Goal: Information Seeking & Learning: Find specific fact

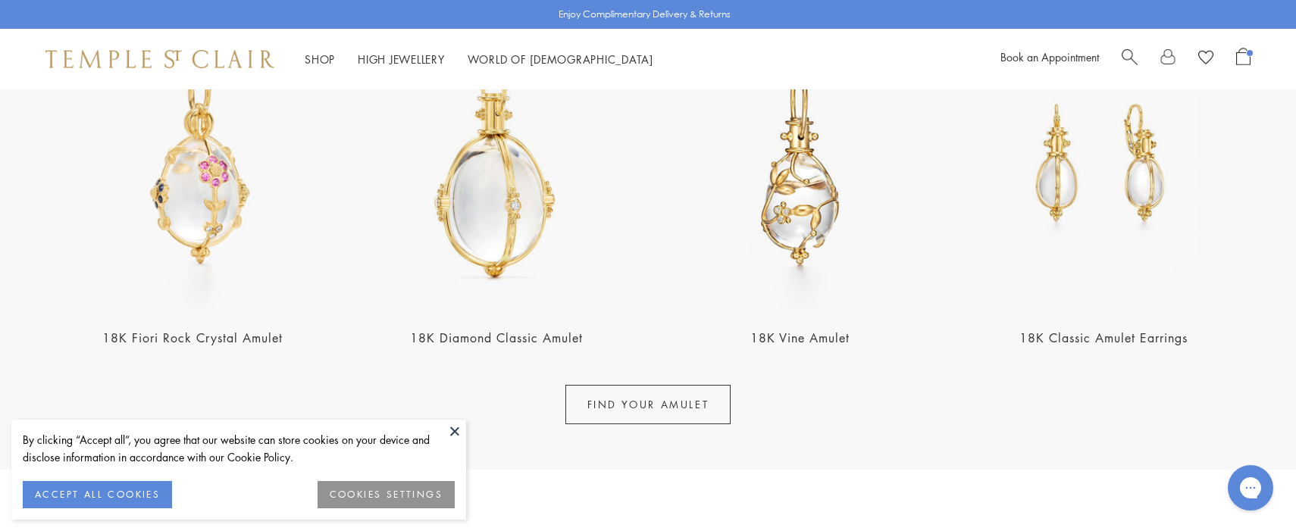
scroll to position [866, 0]
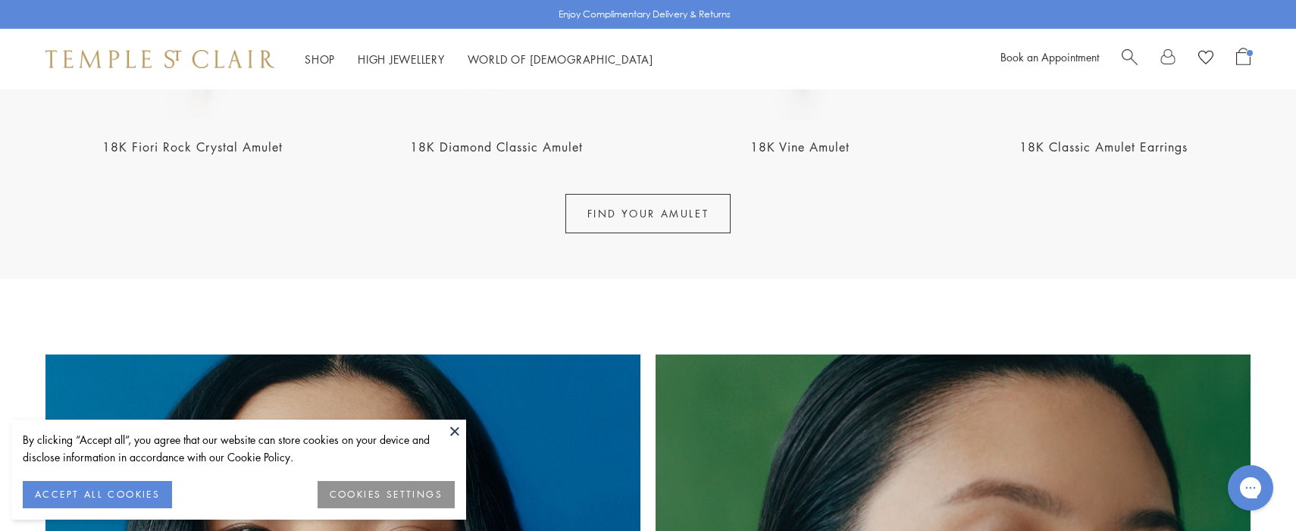
click at [454, 430] on button at bounding box center [454, 431] width 23 height 23
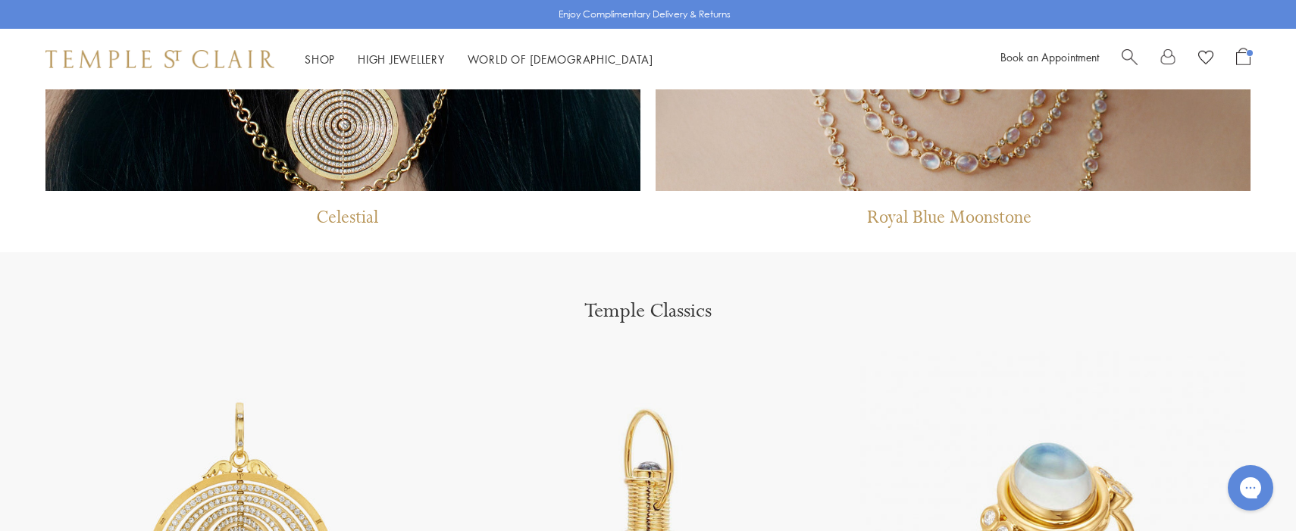
scroll to position [1436, 0]
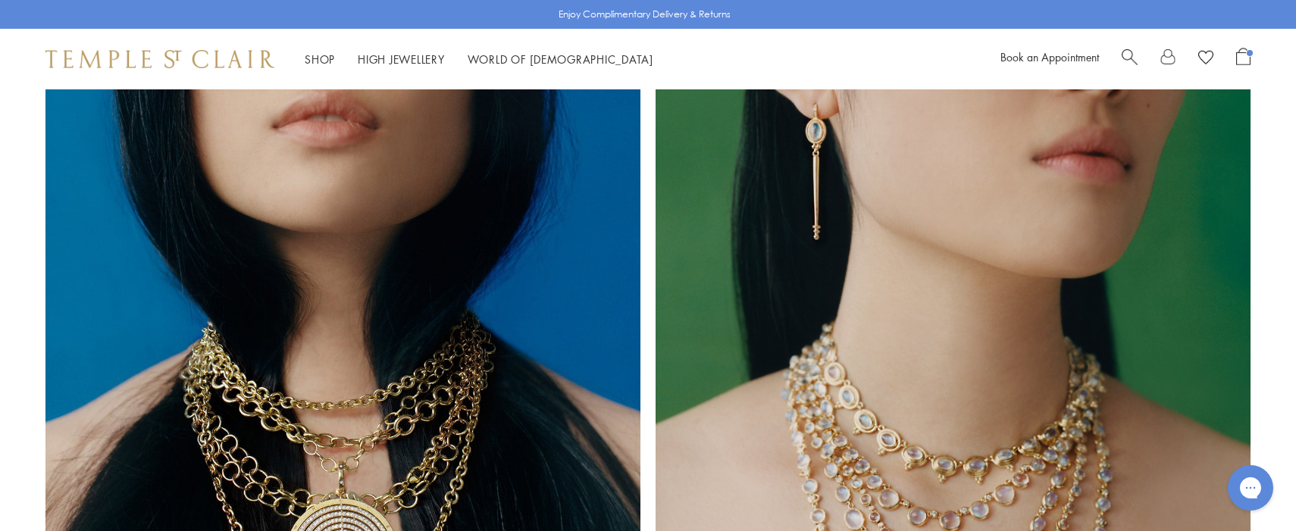
click at [1127, 61] on span "Search" at bounding box center [1129, 56] width 16 height 16
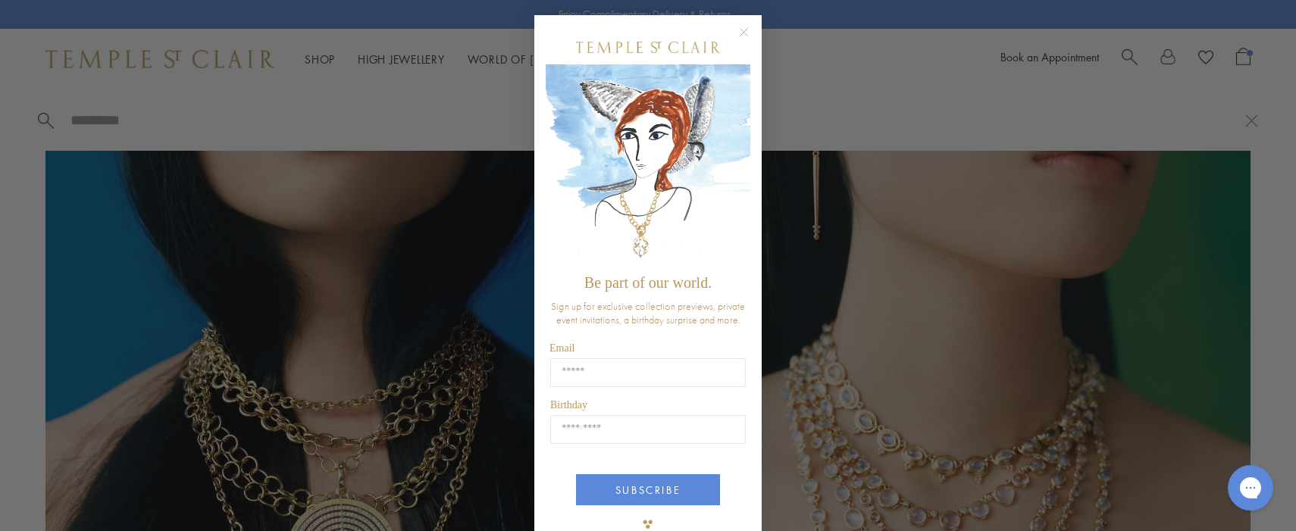
click at [745, 28] on circle "Close dialog" at bounding box center [744, 32] width 18 height 18
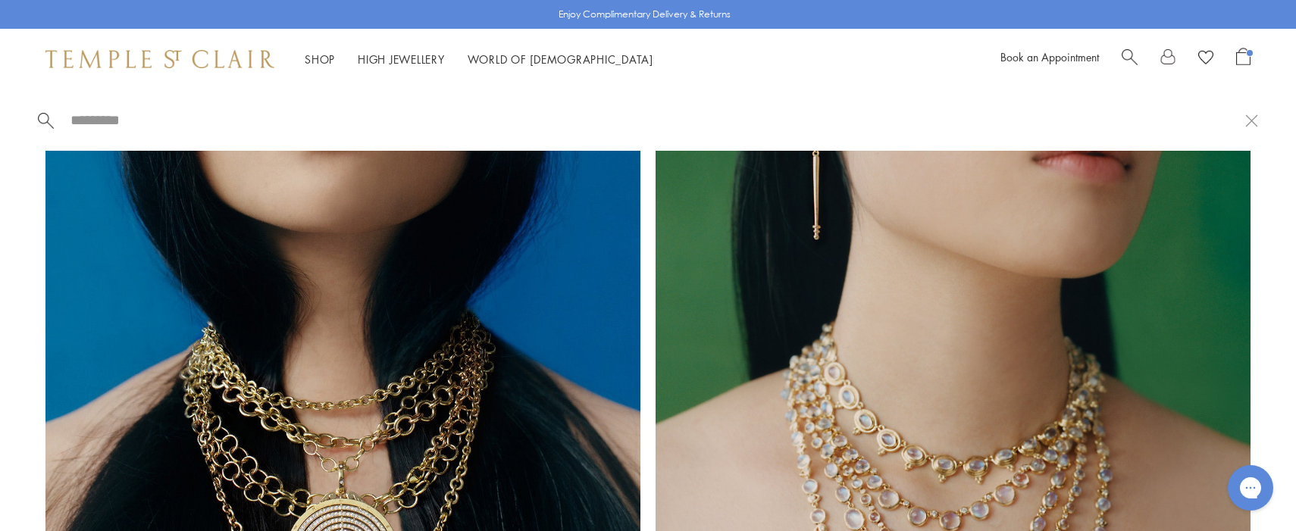
click at [239, 127] on input "search" at bounding box center [657, 119] width 1176 height 17
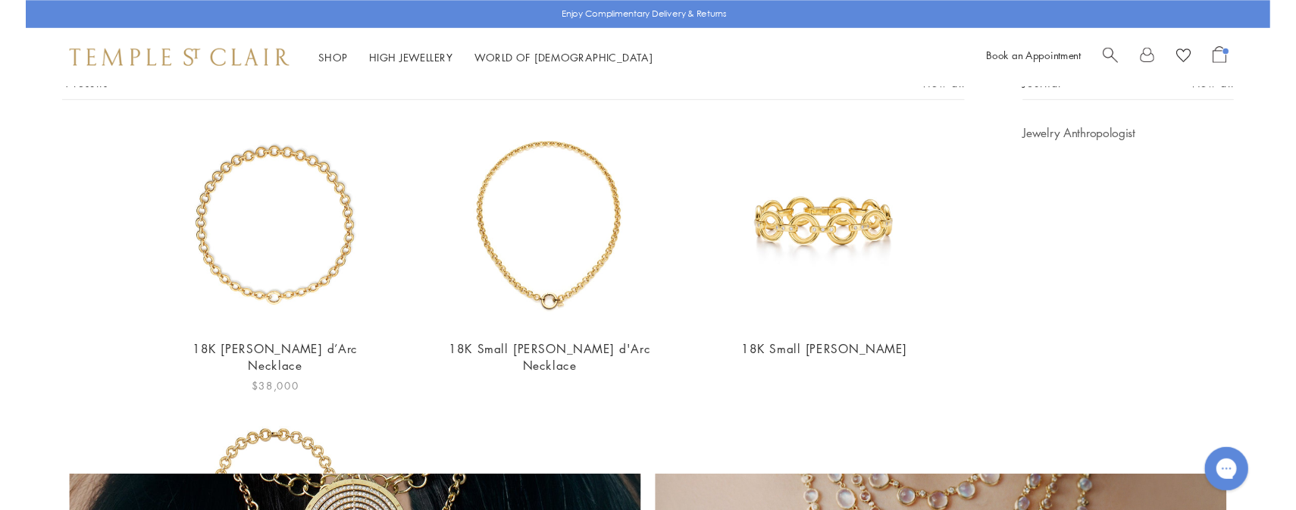
scroll to position [108, 0]
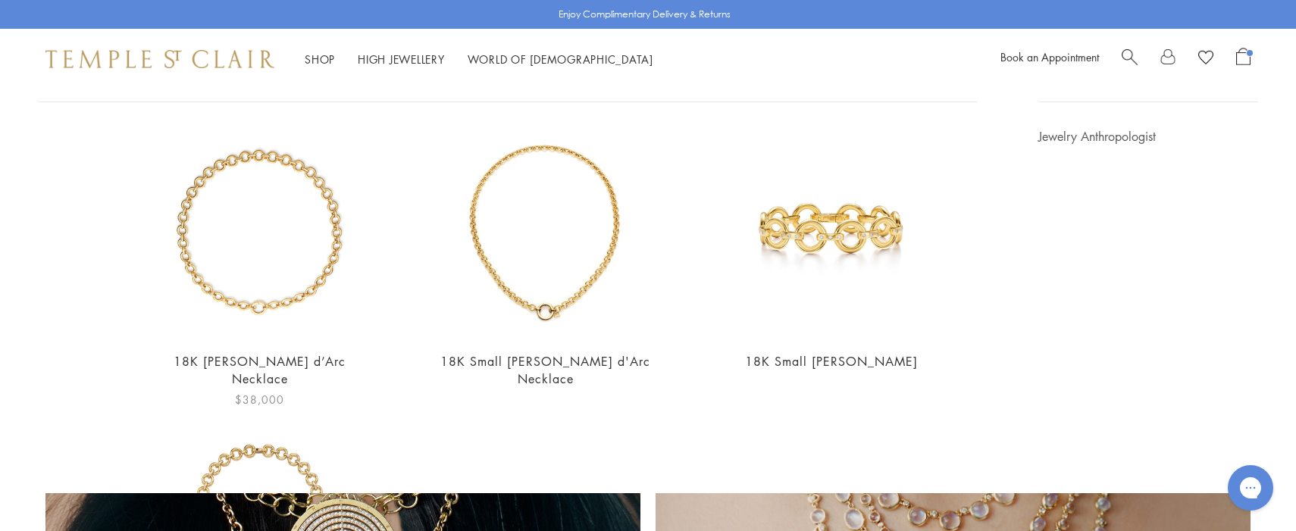
type input "**********"
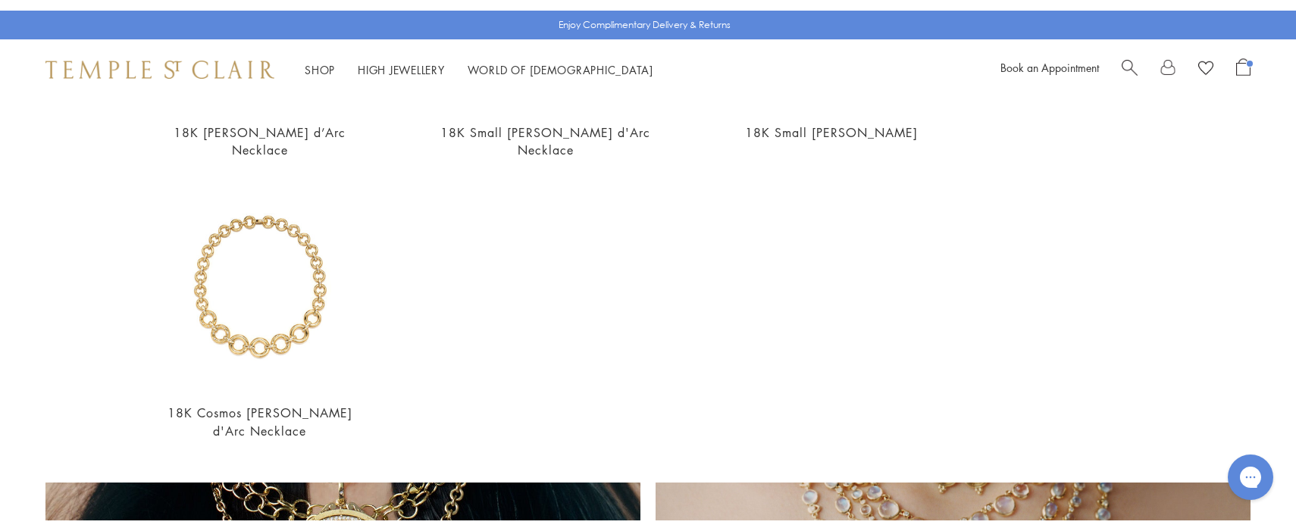
scroll to position [326, 0]
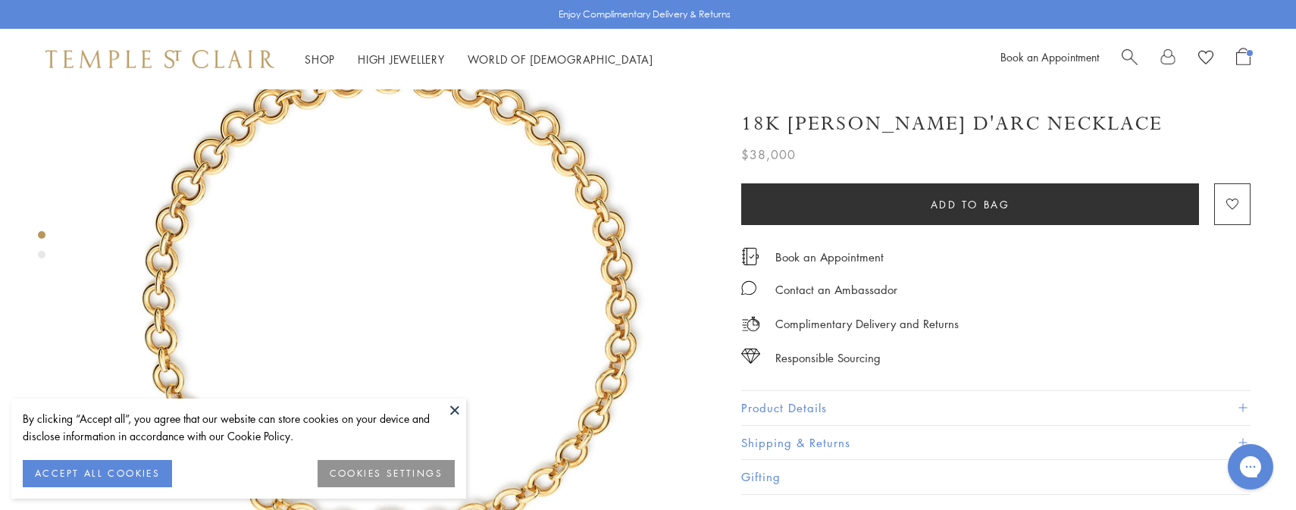
click at [796, 402] on button "Product Details" at bounding box center [995, 408] width 509 height 34
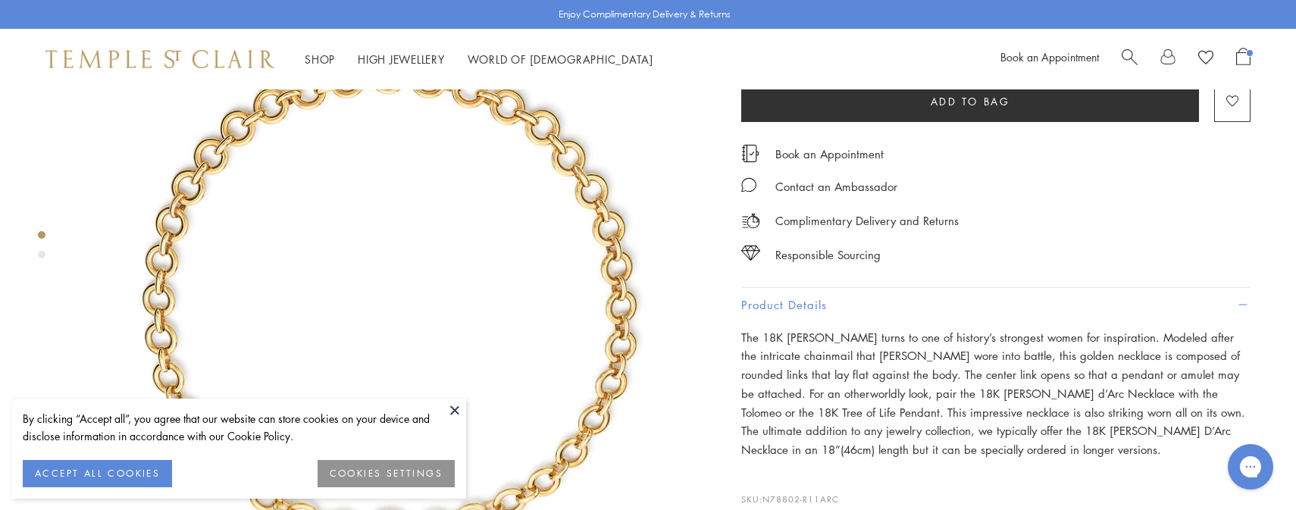
scroll to position [593, 0]
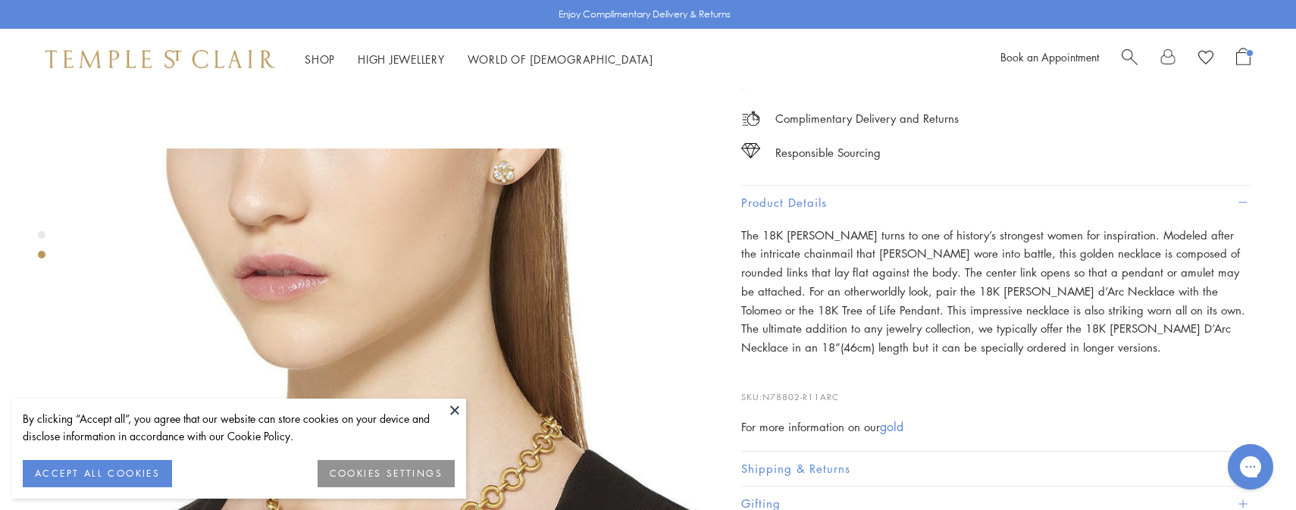
drag, startPoint x: 849, startPoint y: 389, endPoint x: 766, endPoint y: 387, distance: 82.6
click at [766, 387] on p "SKU: N78802-R11ARC" at bounding box center [995, 389] width 509 height 29
copy p "N78802-R11ARC"
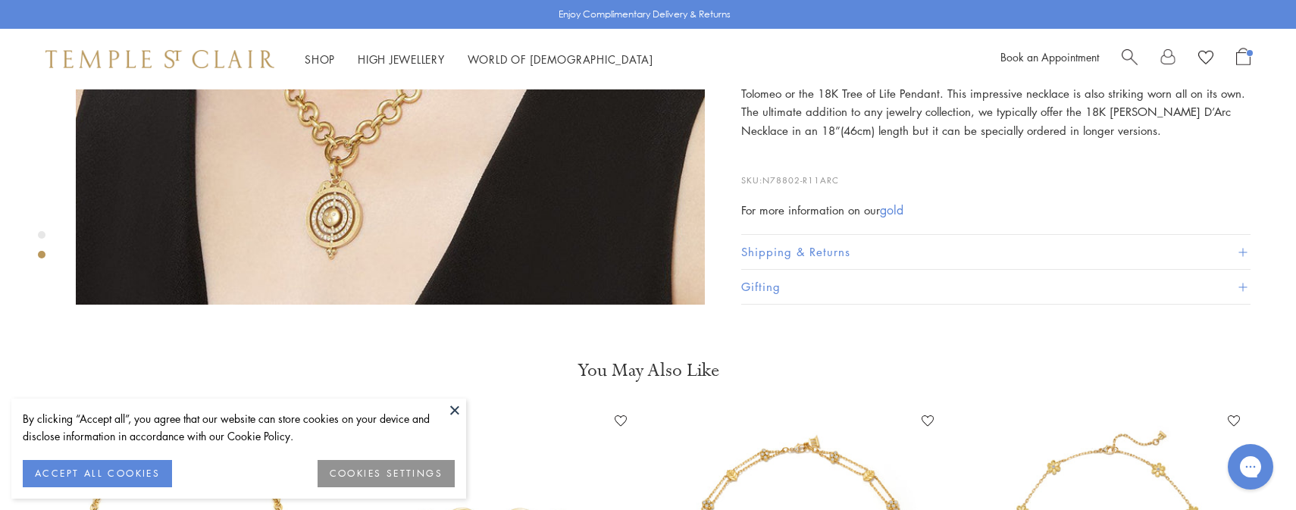
scroll to position [1072, 0]
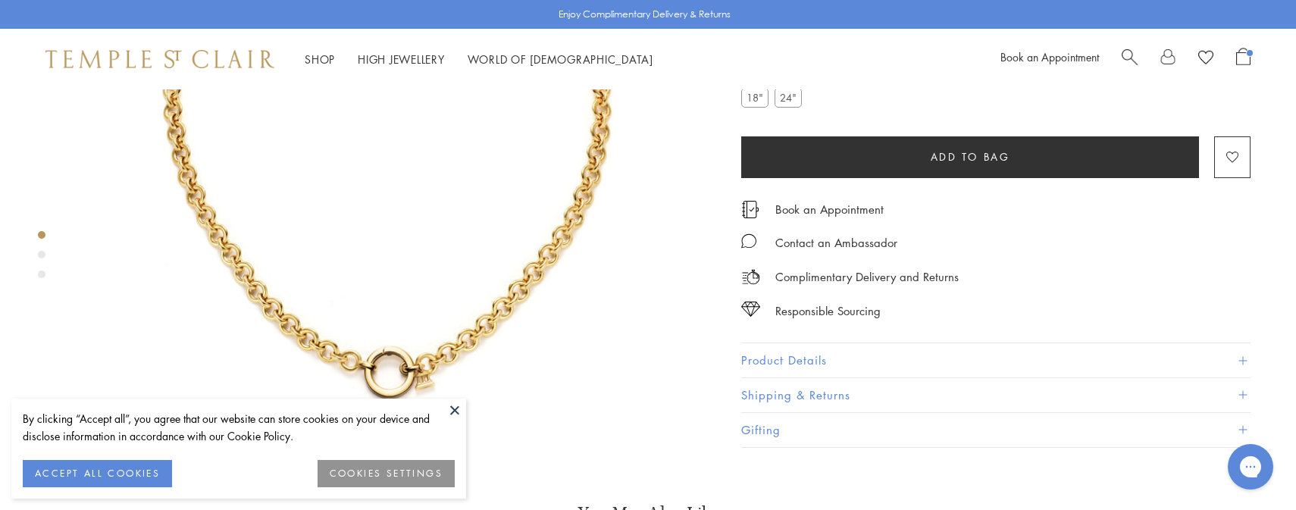
click at [760, 378] on button "Product Details" at bounding box center [995, 361] width 509 height 34
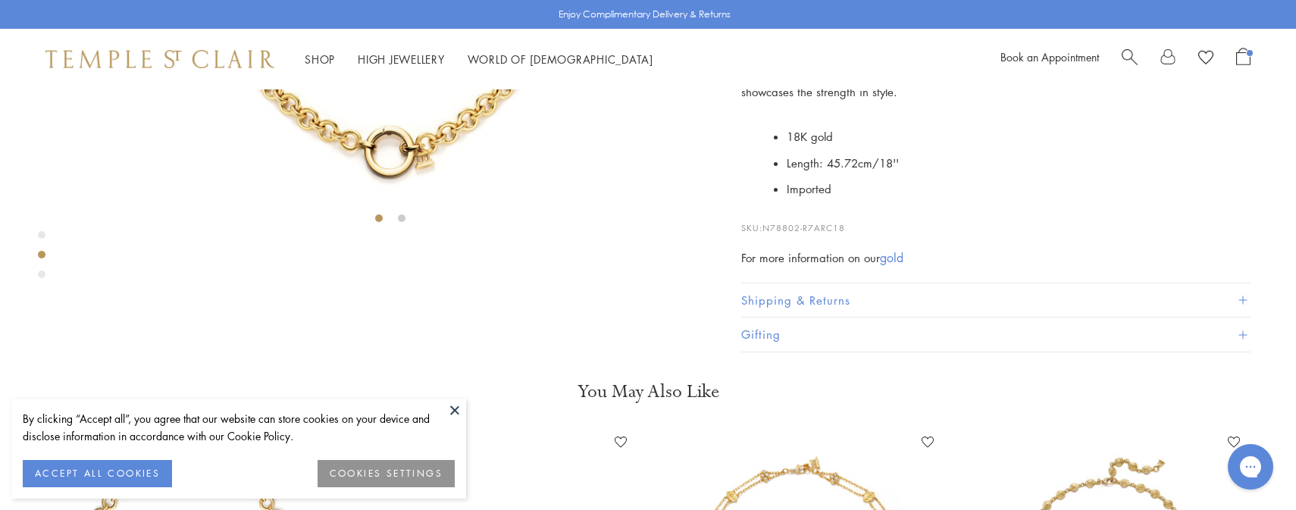
scroll to position [499, 0]
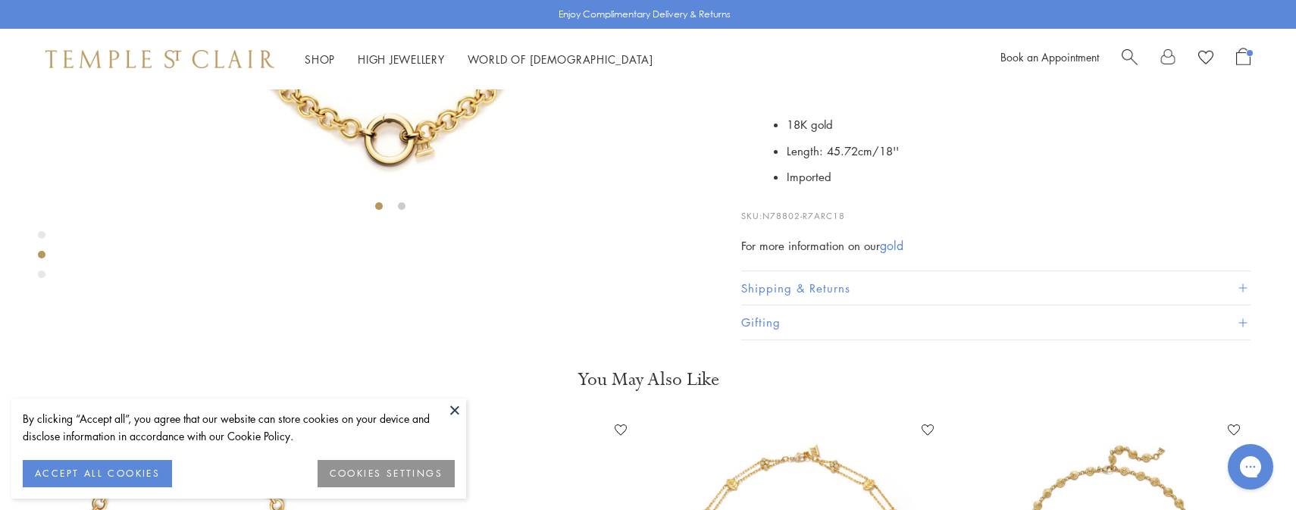
drag, startPoint x: 852, startPoint y: 414, endPoint x: 765, endPoint y: 413, distance: 87.9
click at [765, 223] on p "SKU: N78802-R7ARC18" at bounding box center [995, 208] width 509 height 29
copy p "N78802-R7ARC18"
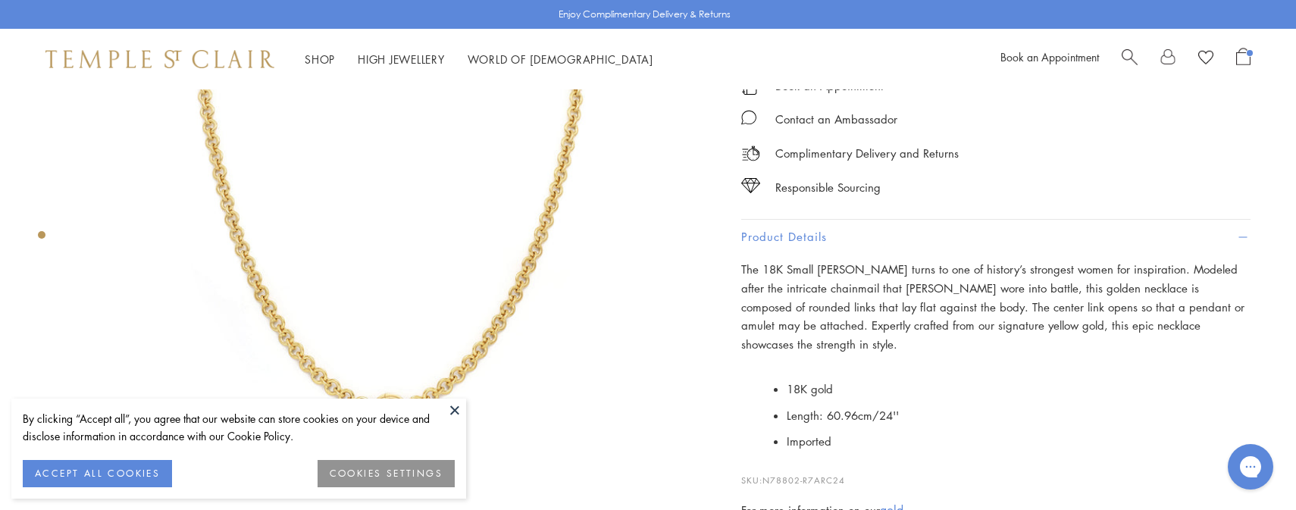
scroll to position [430, 0]
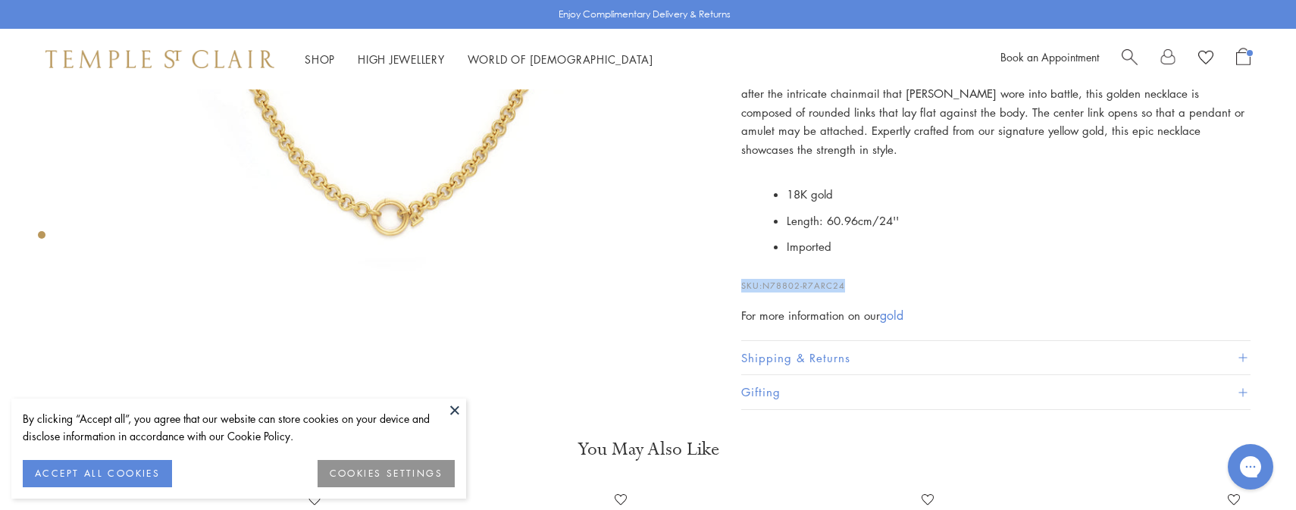
drag, startPoint x: 862, startPoint y: 253, endPoint x: 771, endPoint y: 265, distance: 91.7
click at [771, 265] on p "SKU: N78802-R7ARC24" at bounding box center [995, 278] width 509 height 29
click at [768, 280] on span "N78802-R7ARC24" at bounding box center [803, 285] width 83 height 11
drag, startPoint x: 766, startPoint y: 258, endPoint x: 882, endPoint y: 263, distance: 116.1
click at [882, 264] on p "SKU: N78802-R7ARC24" at bounding box center [995, 278] width 509 height 29
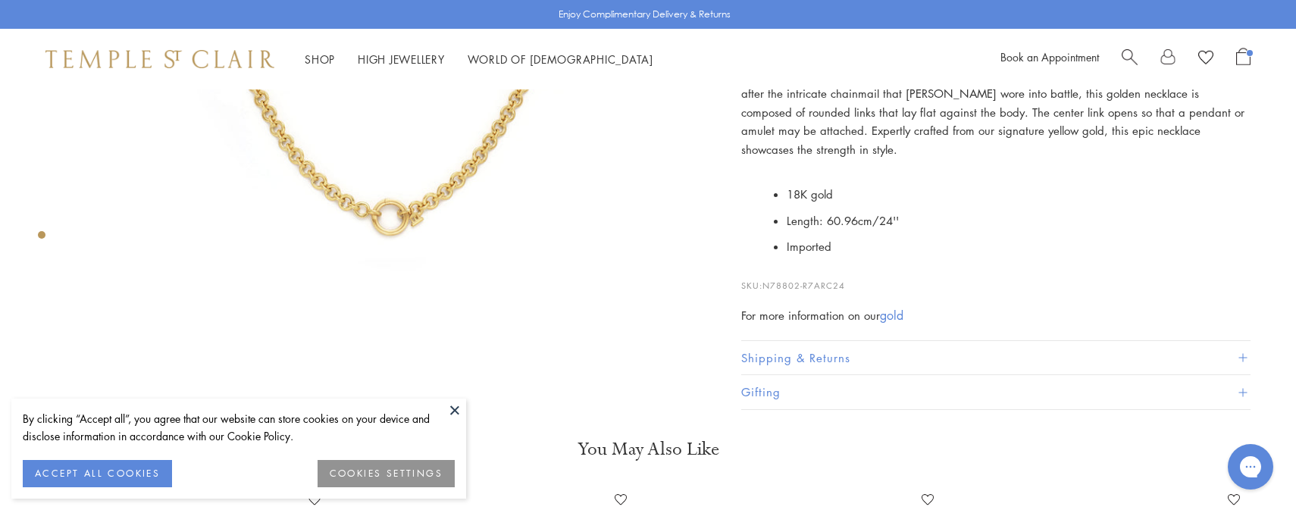
copy p "N78802-R7ARC24"
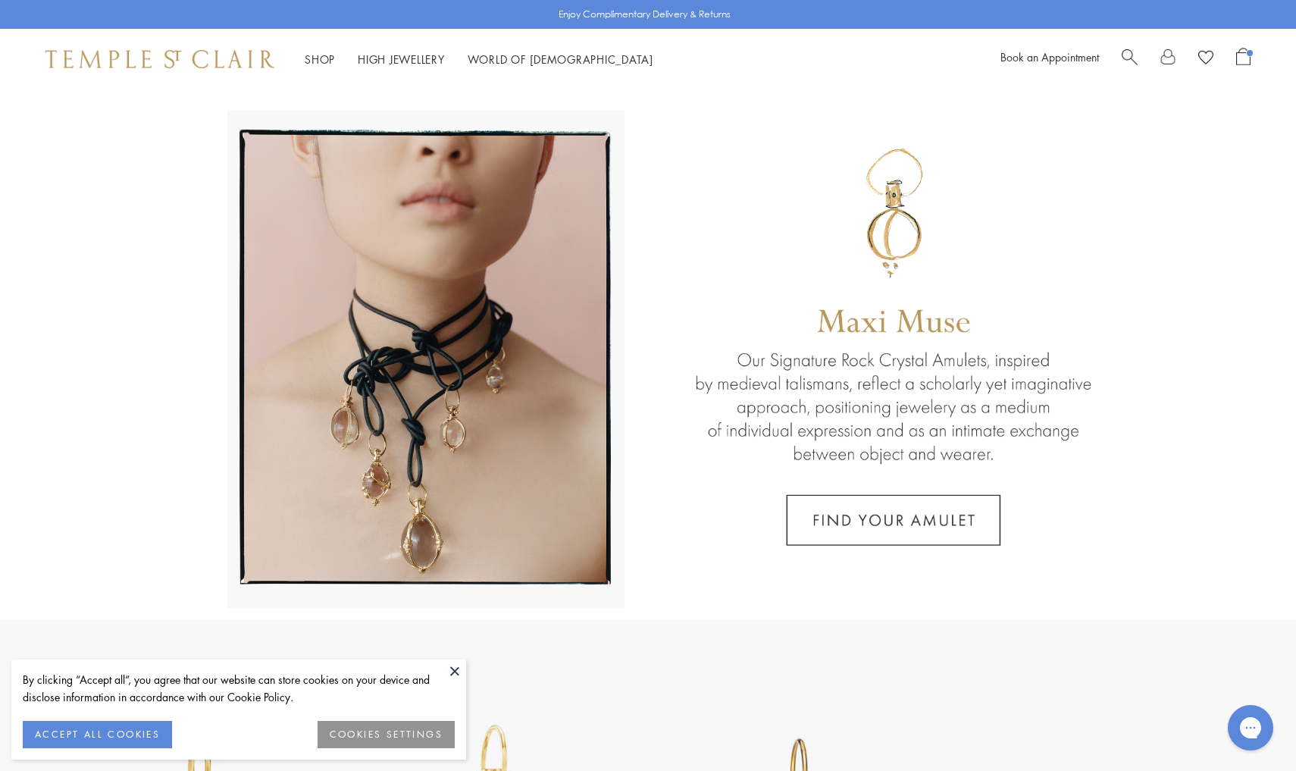
click at [455, 530] on button at bounding box center [454, 670] width 23 height 23
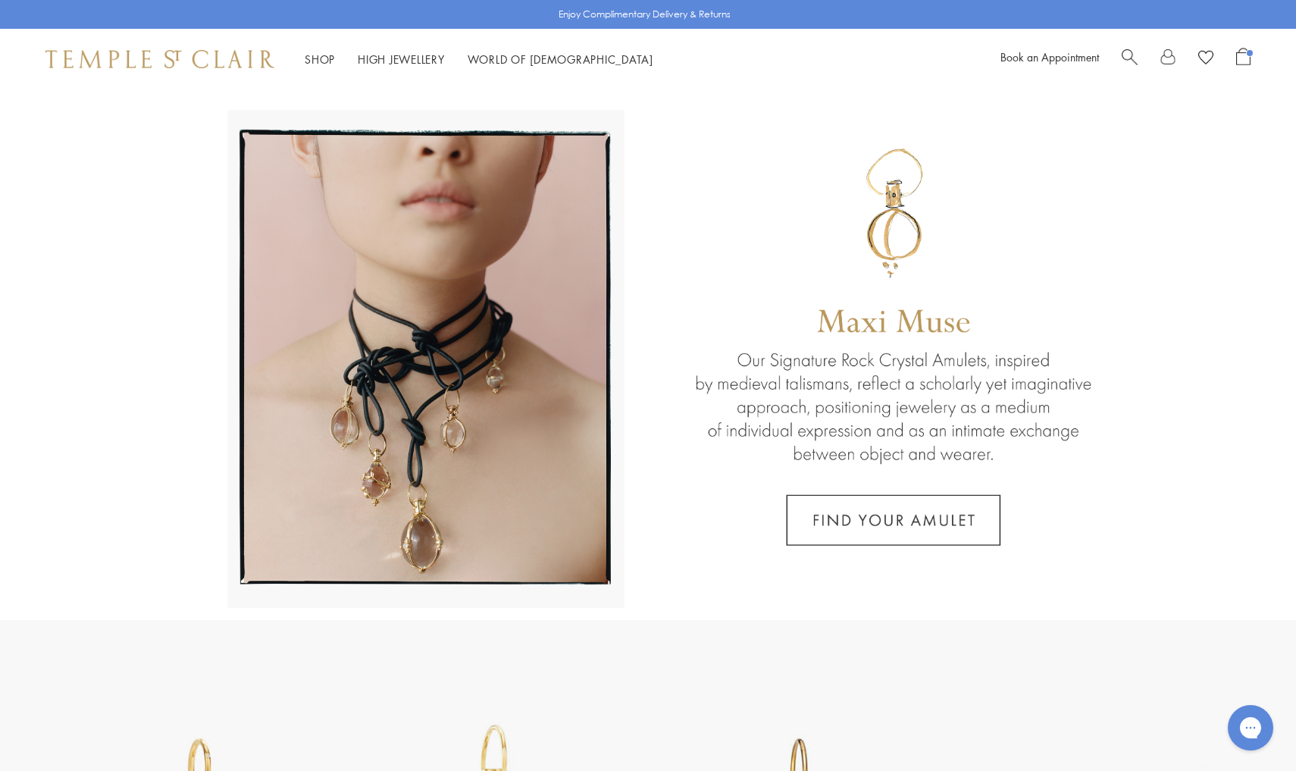
click at [1131, 60] on span "Search" at bounding box center [1129, 56] width 16 height 16
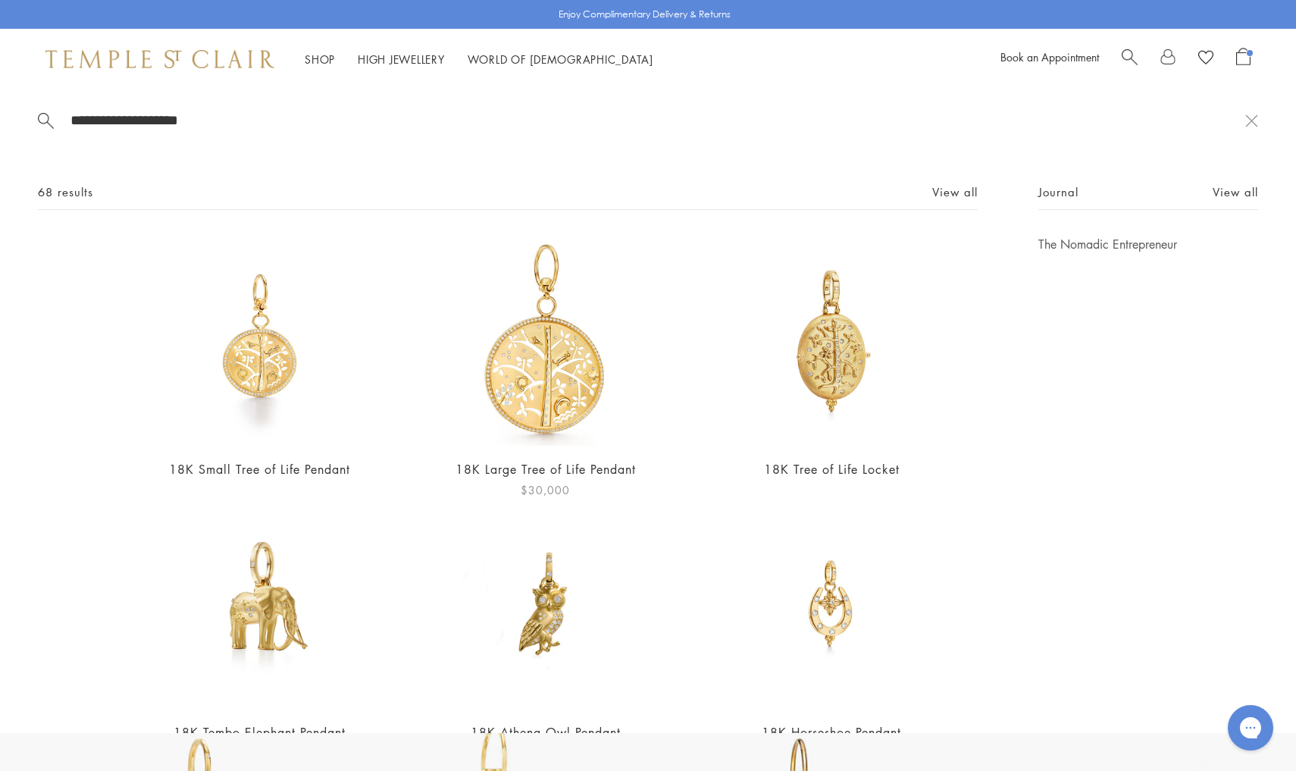
type input "**********"
click at [550, 378] on img at bounding box center [545, 341] width 210 height 210
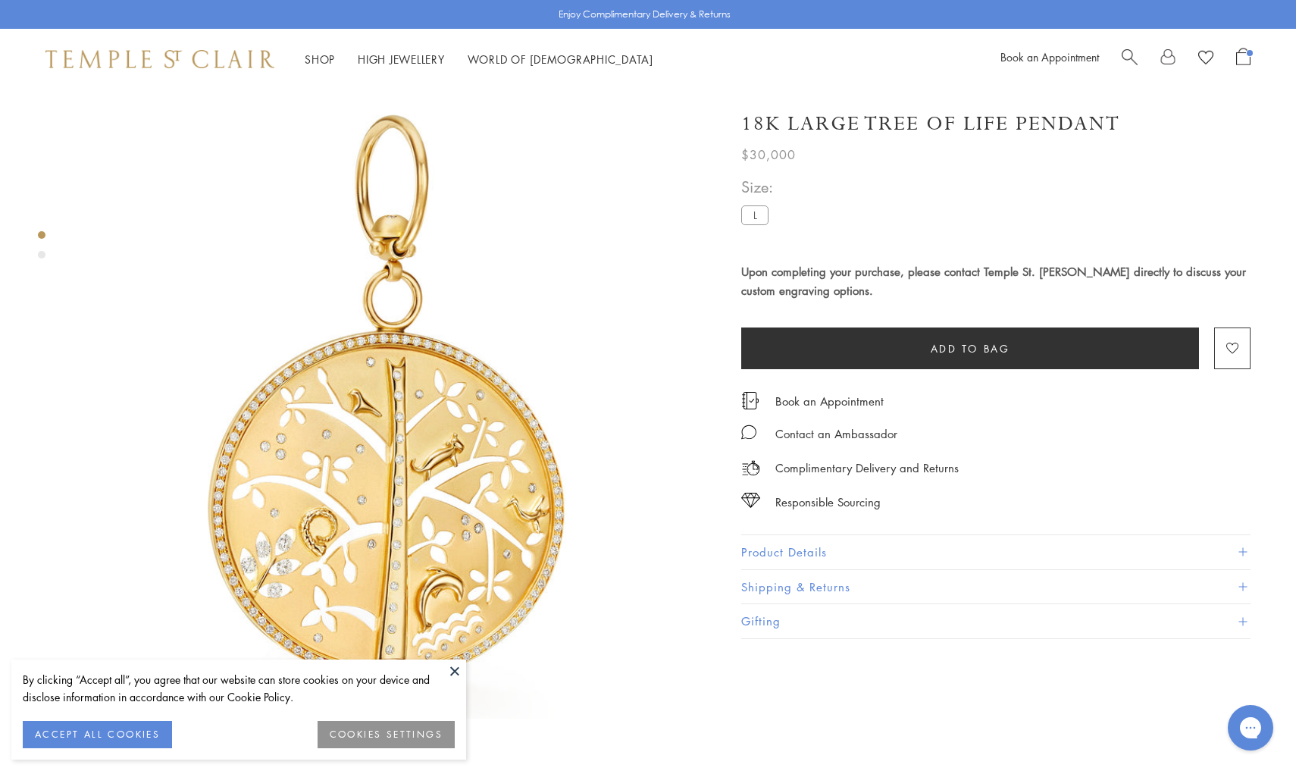
click at [826, 543] on button "Product Details" at bounding box center [995, 552] width 509 height 34
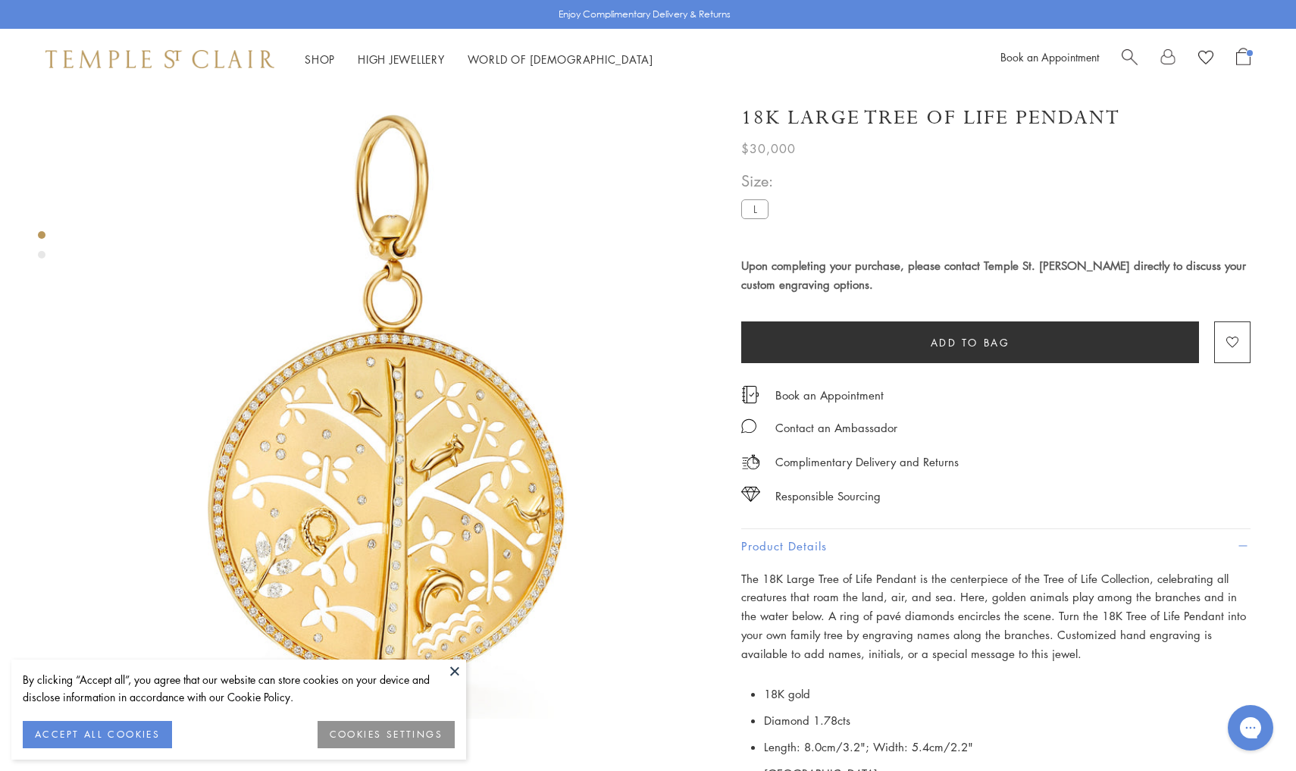
scroll to position [452, 0]
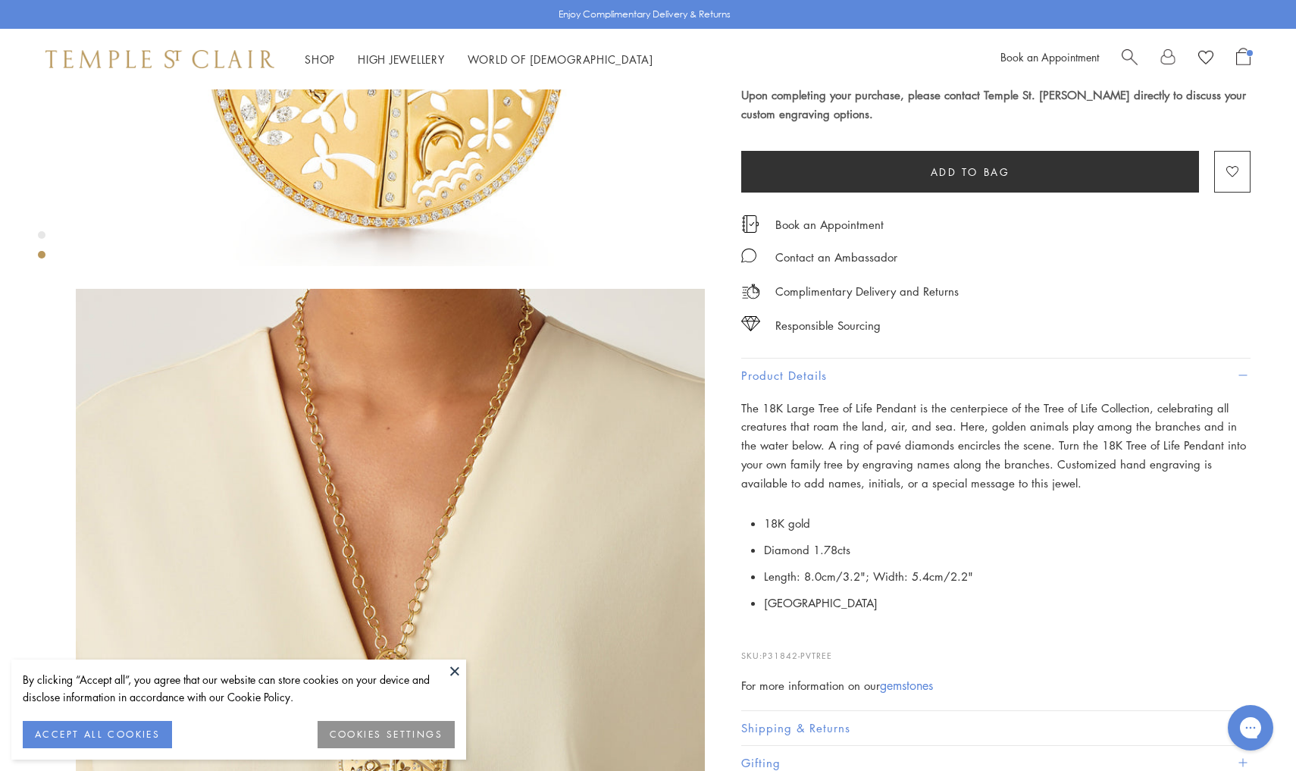
drag, startPoint x: 842, startPoint y: 646, endPoint x: 764, endPoint y: 647, distance: 78.1
click at [764, 647] on p "SKU: P31842-PVTREE" at bounding box center [995, 647] width 509 height 29
copy p "P31842-PVTREE"
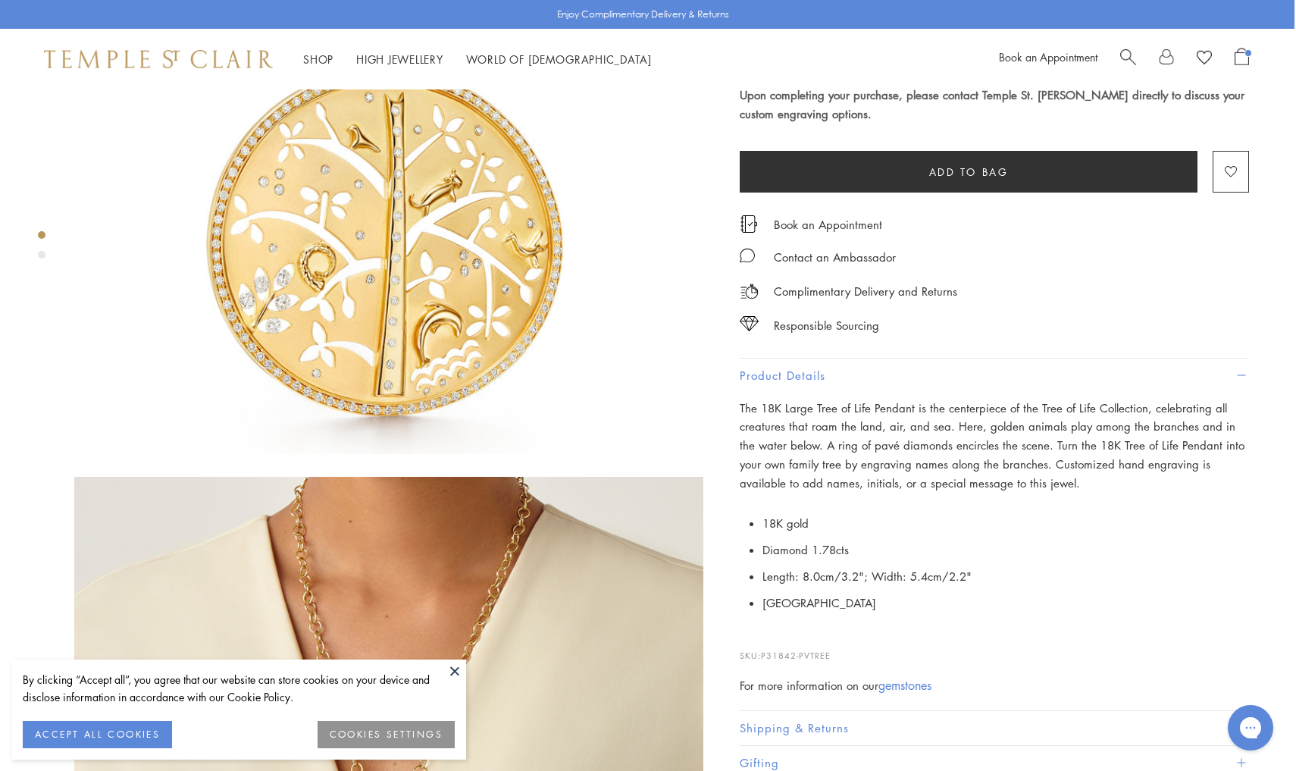
scroll to position [264, 2]
click at [875, 570] on span "Length: 8.0cm/3.2"; Width: 5.4cm/2.2"" at bounding box center [866, 575] width 209 height 15
click at [906, 568] on span "Length: 8.0cm/3.2"; Width: 5.4cm/2.2"" at bounding box center [866, 575] width 209 height 15
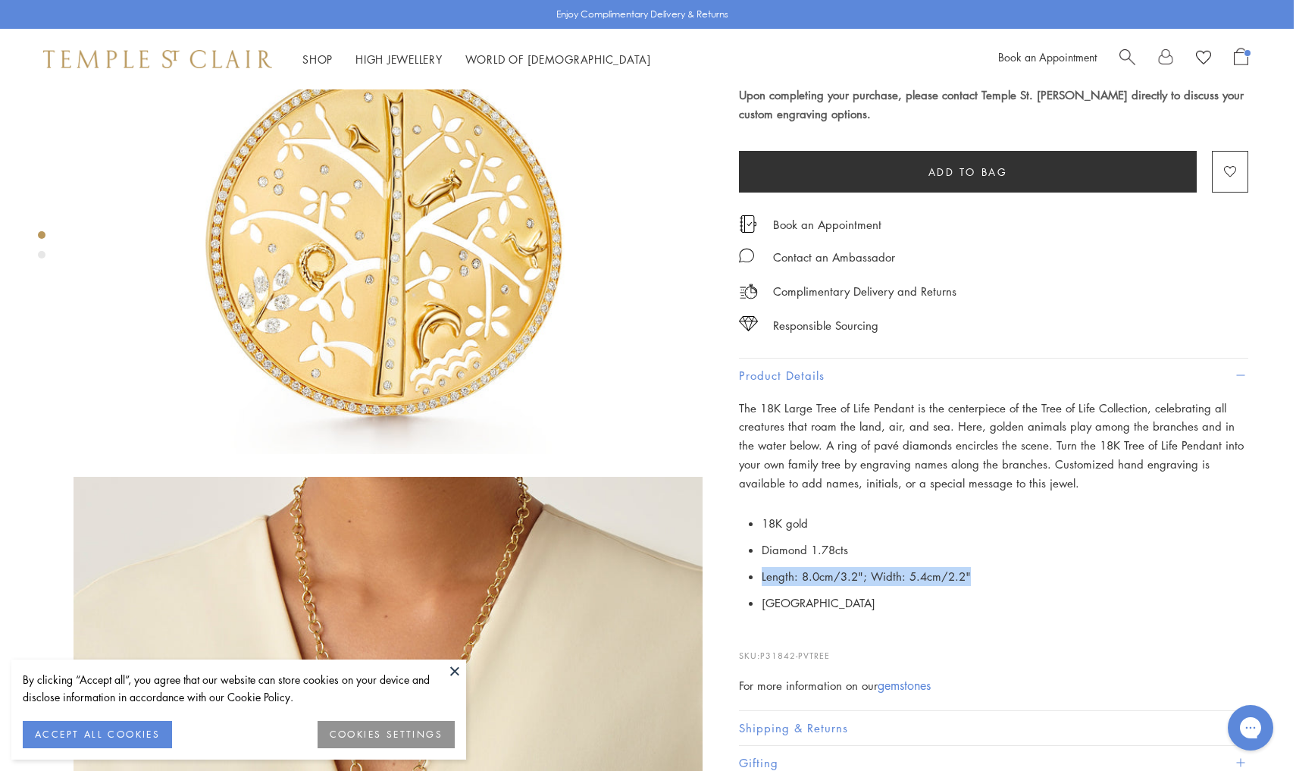
click at [906, 568] on span "Length: 8.0cm/3.2"; Width: 5.4cm/2.2"" at bounding box center [866, 575] width 209 height 15
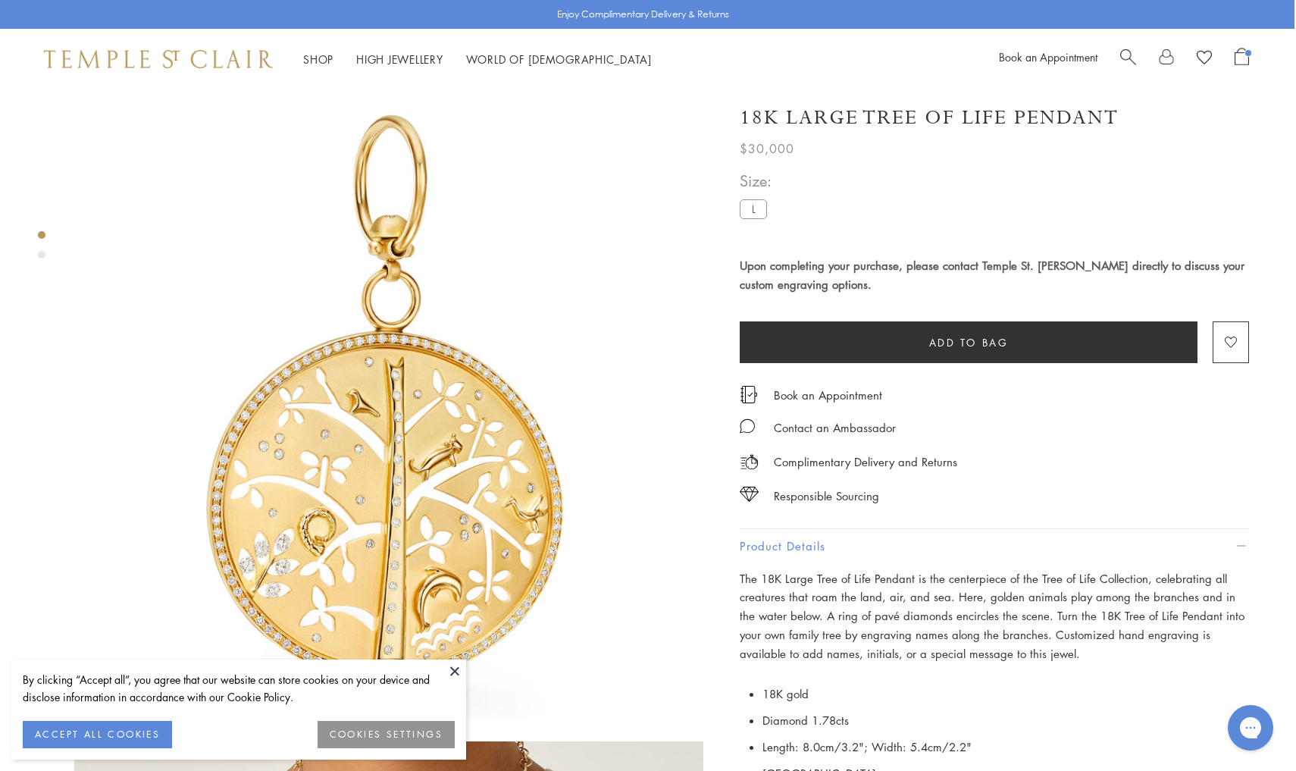
scroll to position [0, 2]
click at [449, 666] on button at bounding box center [454, 670] width 23 height 23
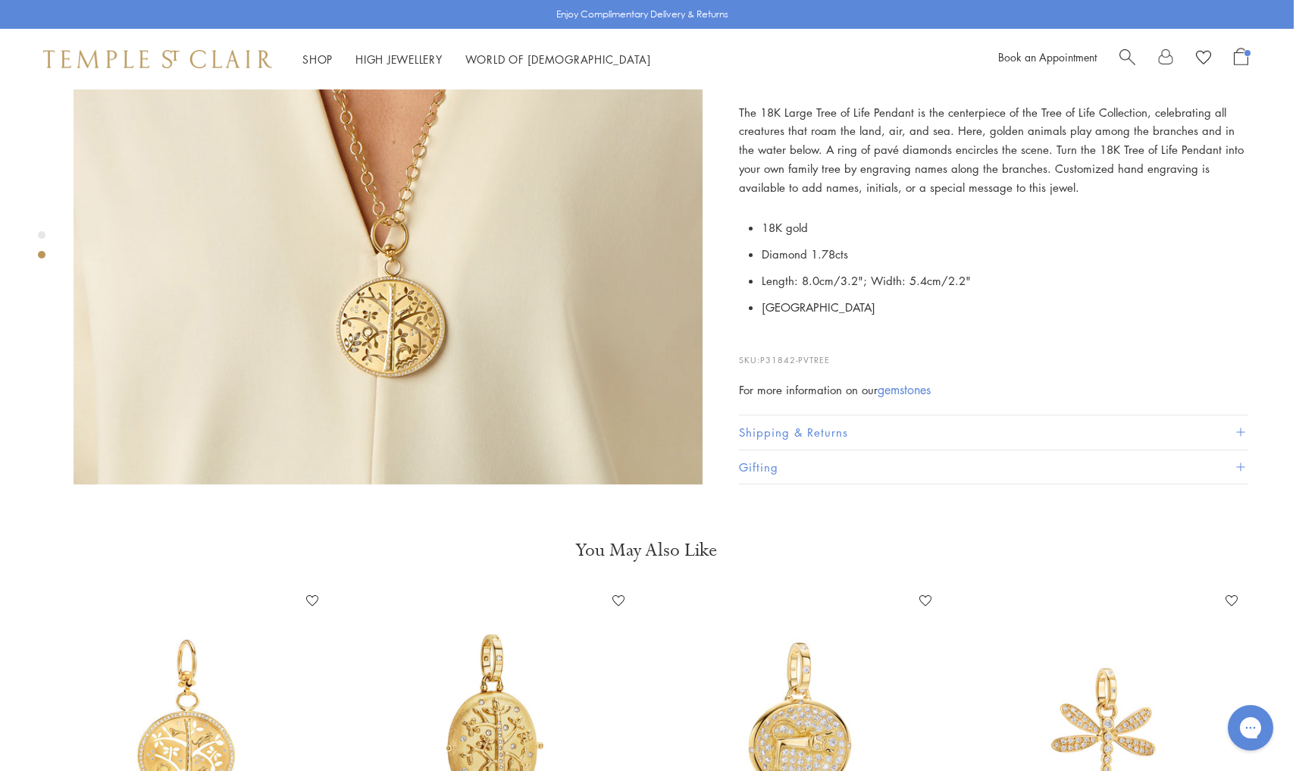
scroll to position [1173, 2]
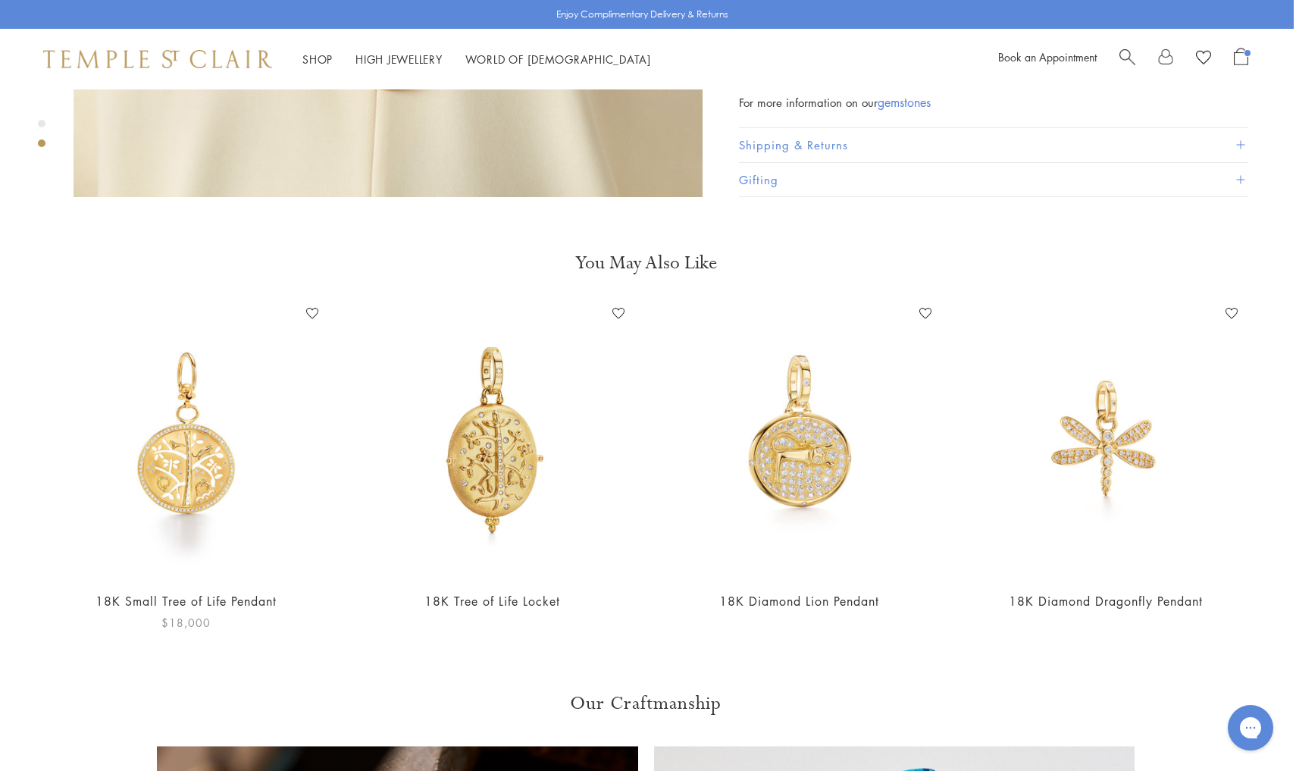
click at [199, 451] on img at bounding box center [186, 440] width 277 height 277
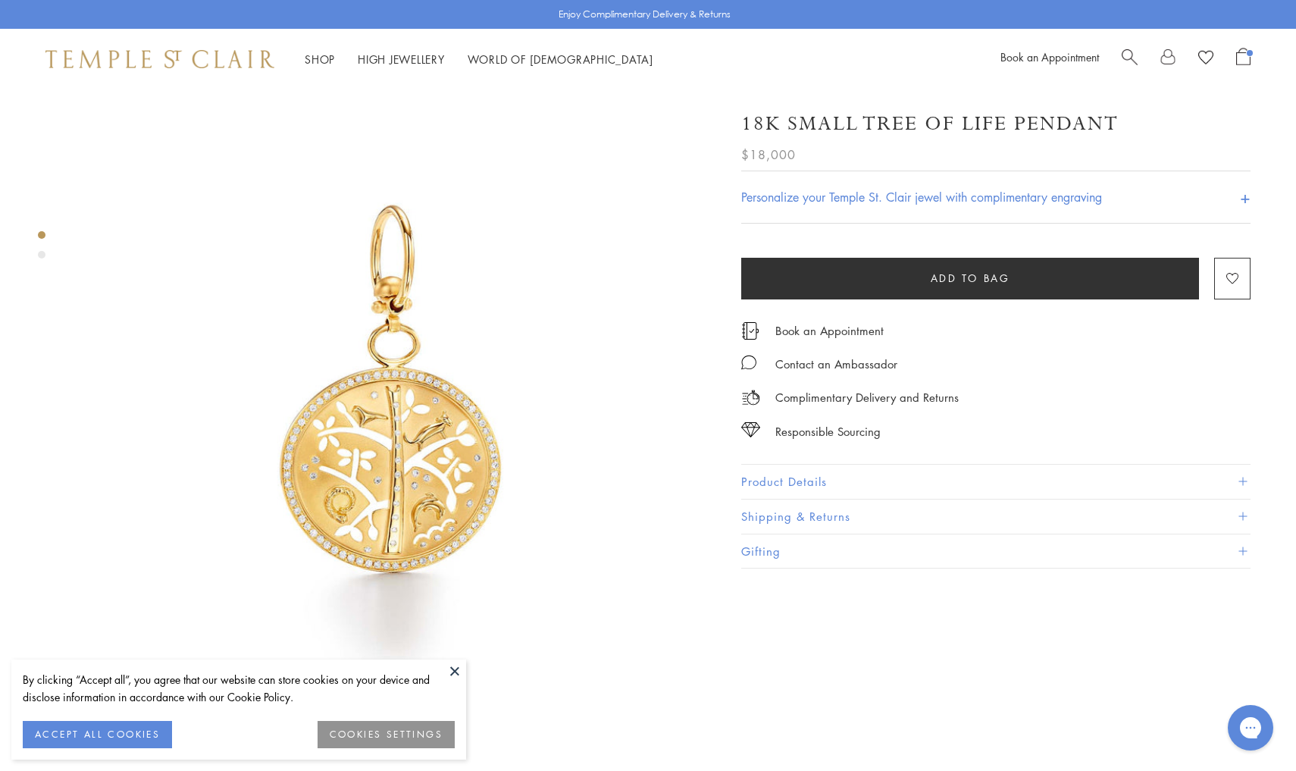
click at [811, 485] on button "Product Details" at bounding box center [995, 481] width 509 height 34
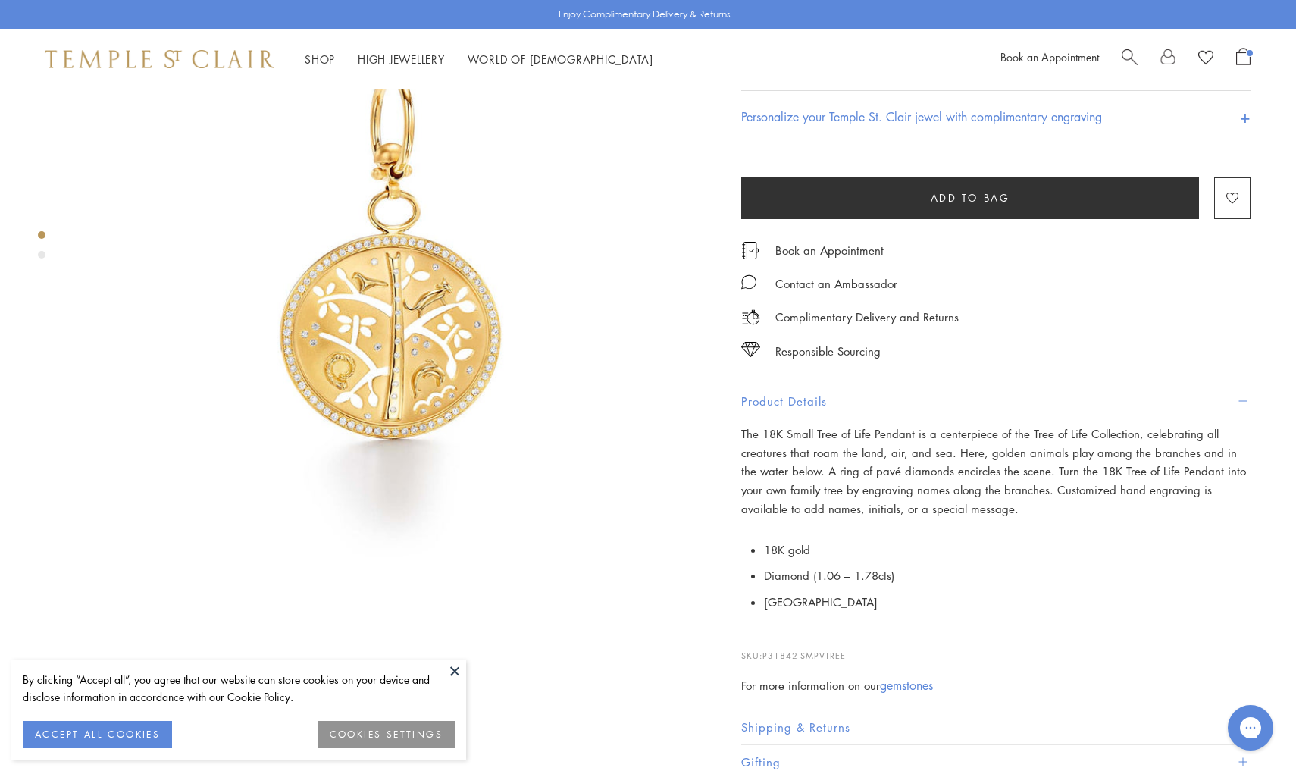
scroll to position [138, 0]
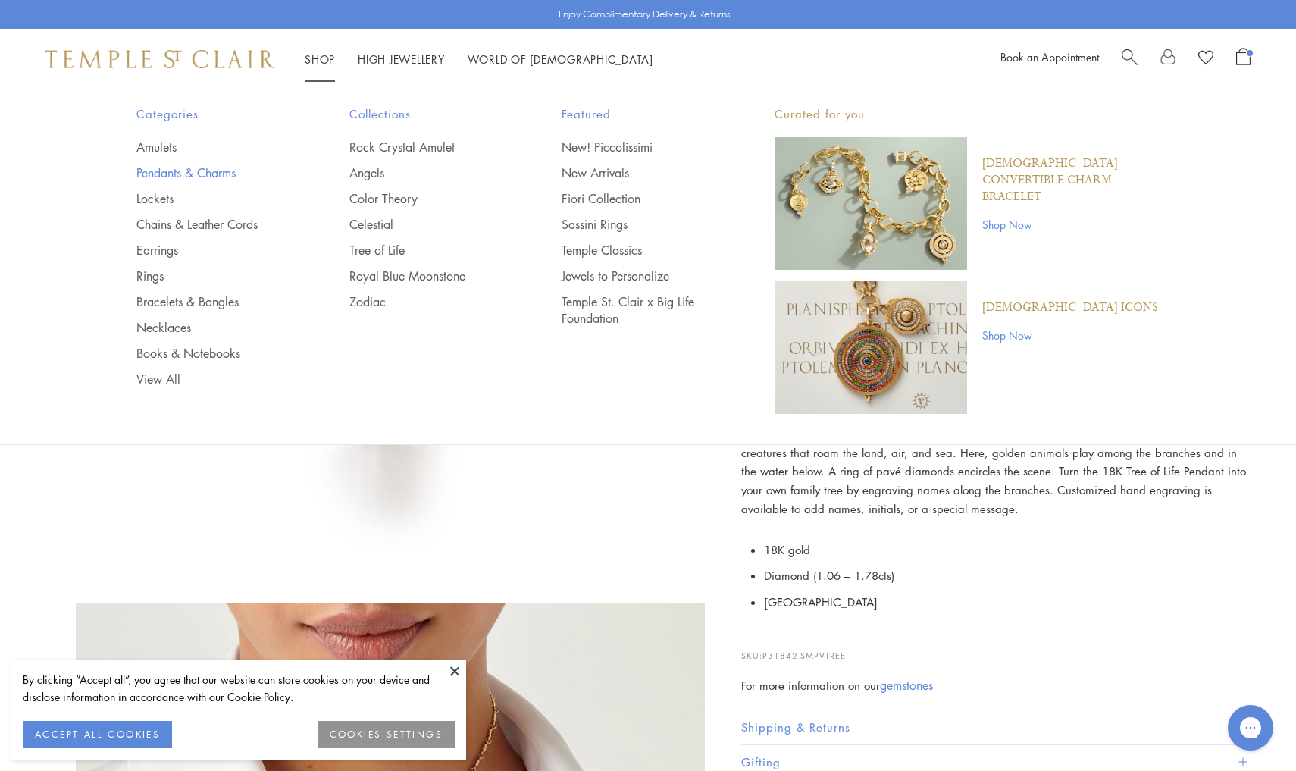
click at [183, 174] on link "Pendants & Charms" at bounding box center [212, 172] width 152 height 17
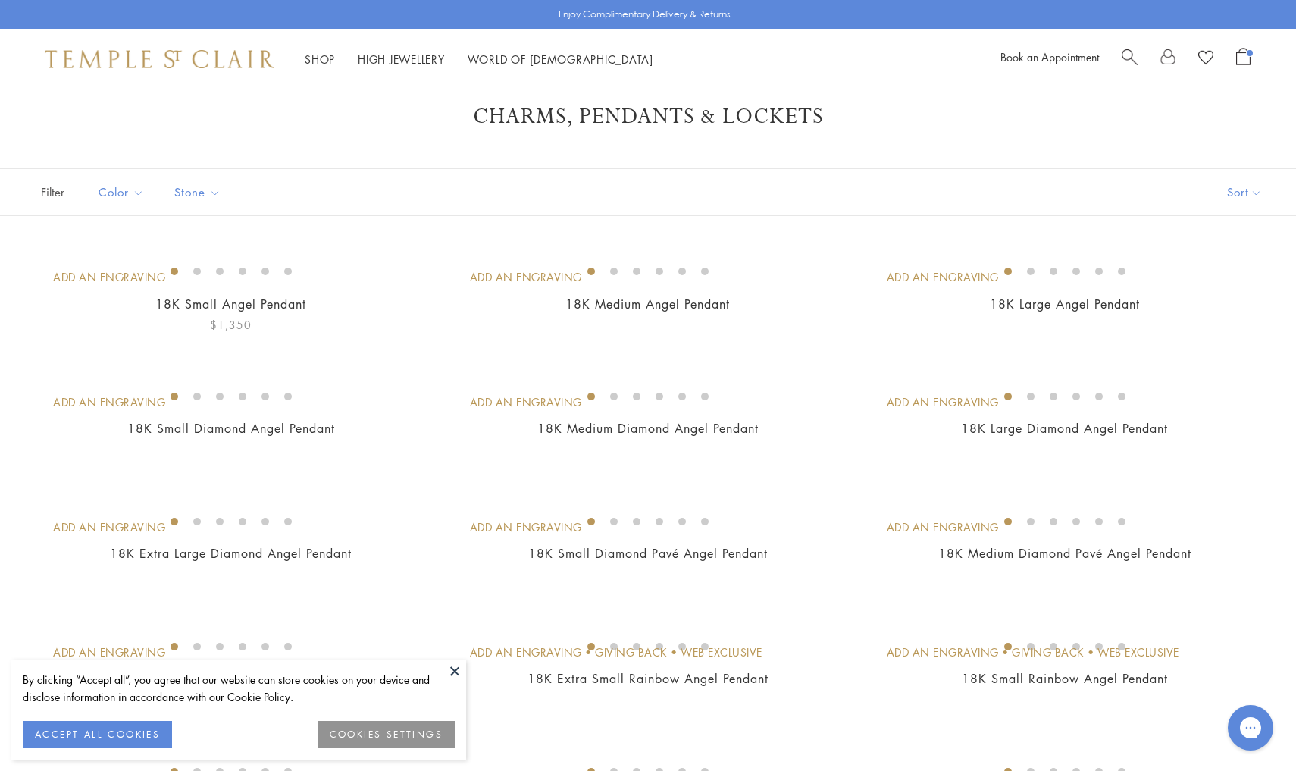
scroll to position [27, 0]
click at [1185, 318] on button "Price, high to low" at bounding box center [1219, 332] width 154 height 37
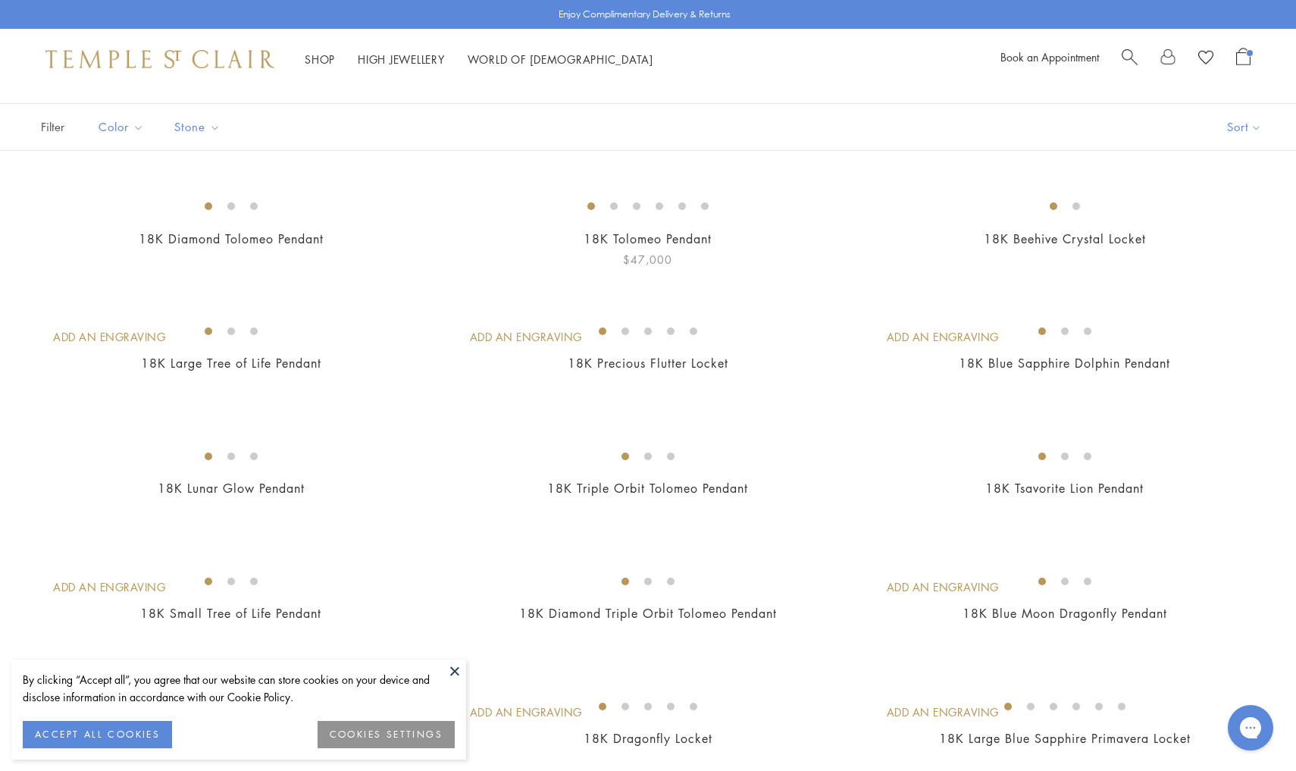
scroll to position [102, 0]
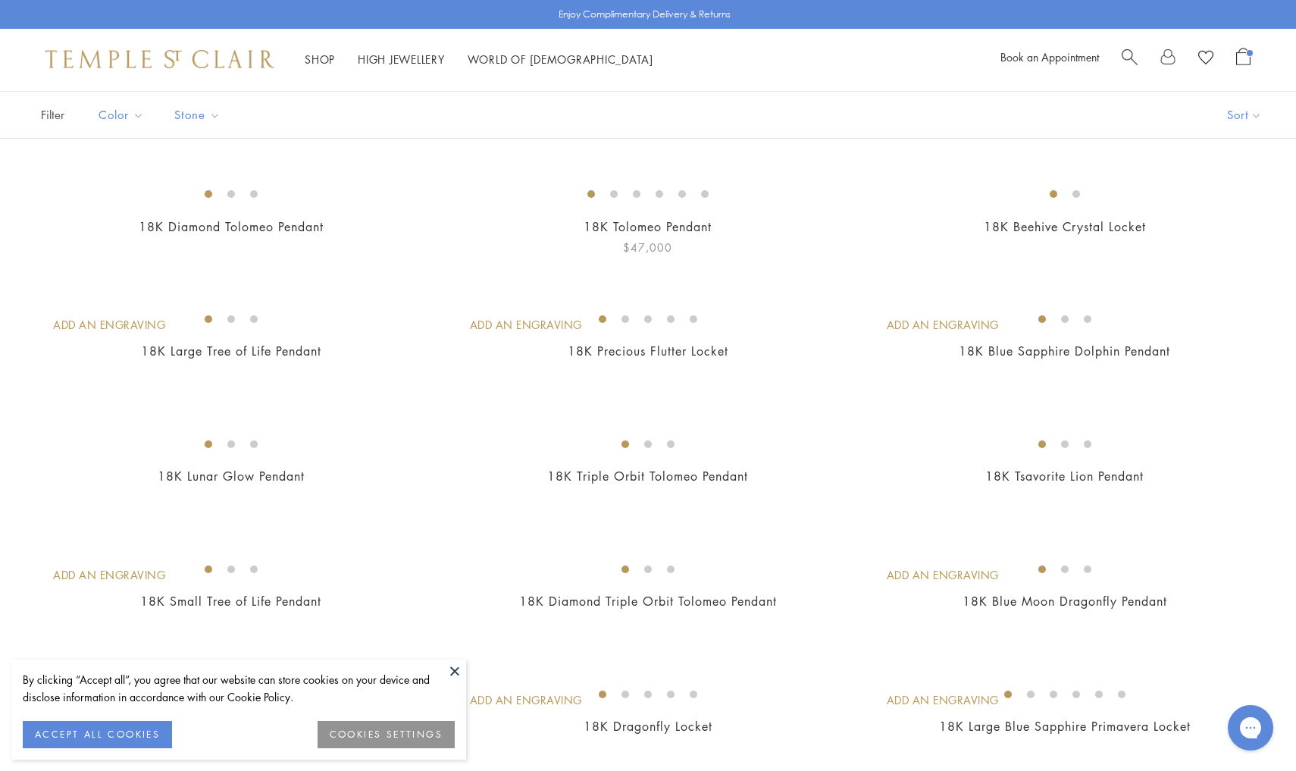
click at [0, 0] on img at bounding box center [0, 0] width 0 height 0
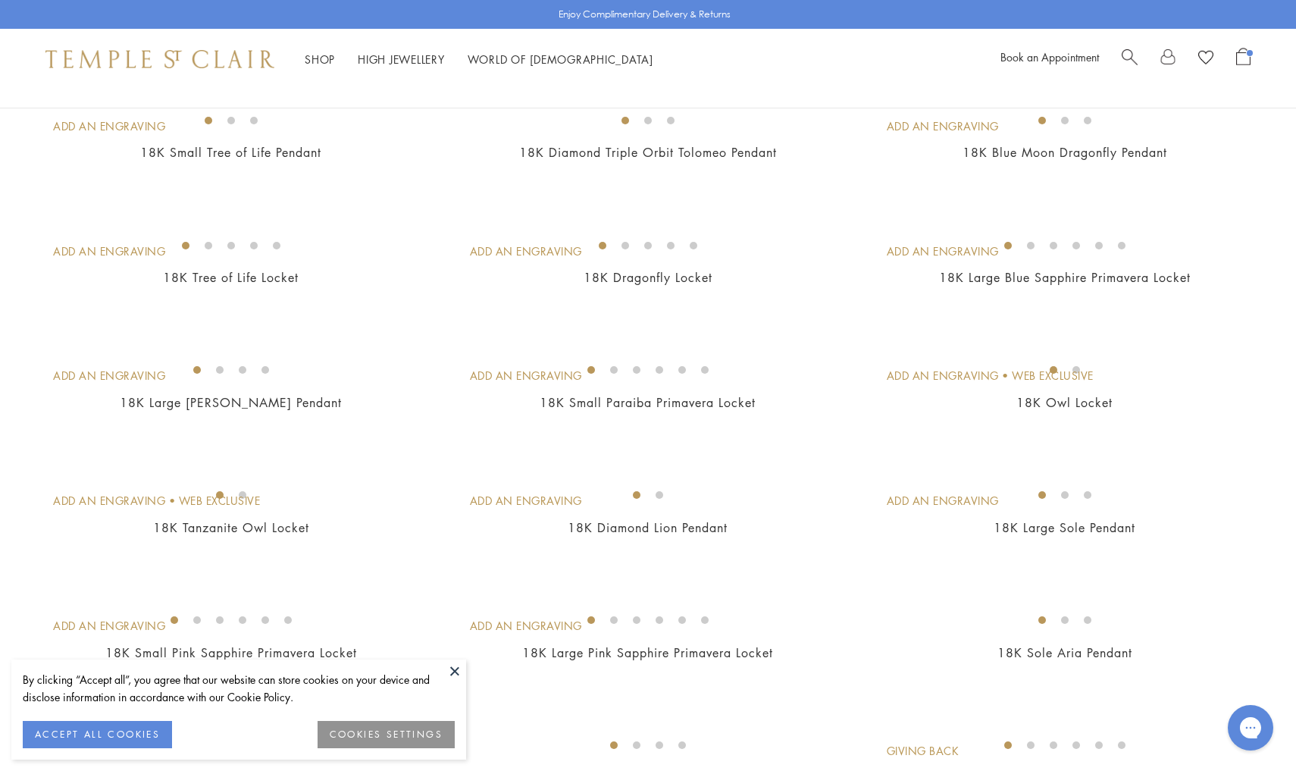
scroll to position [662, 0]
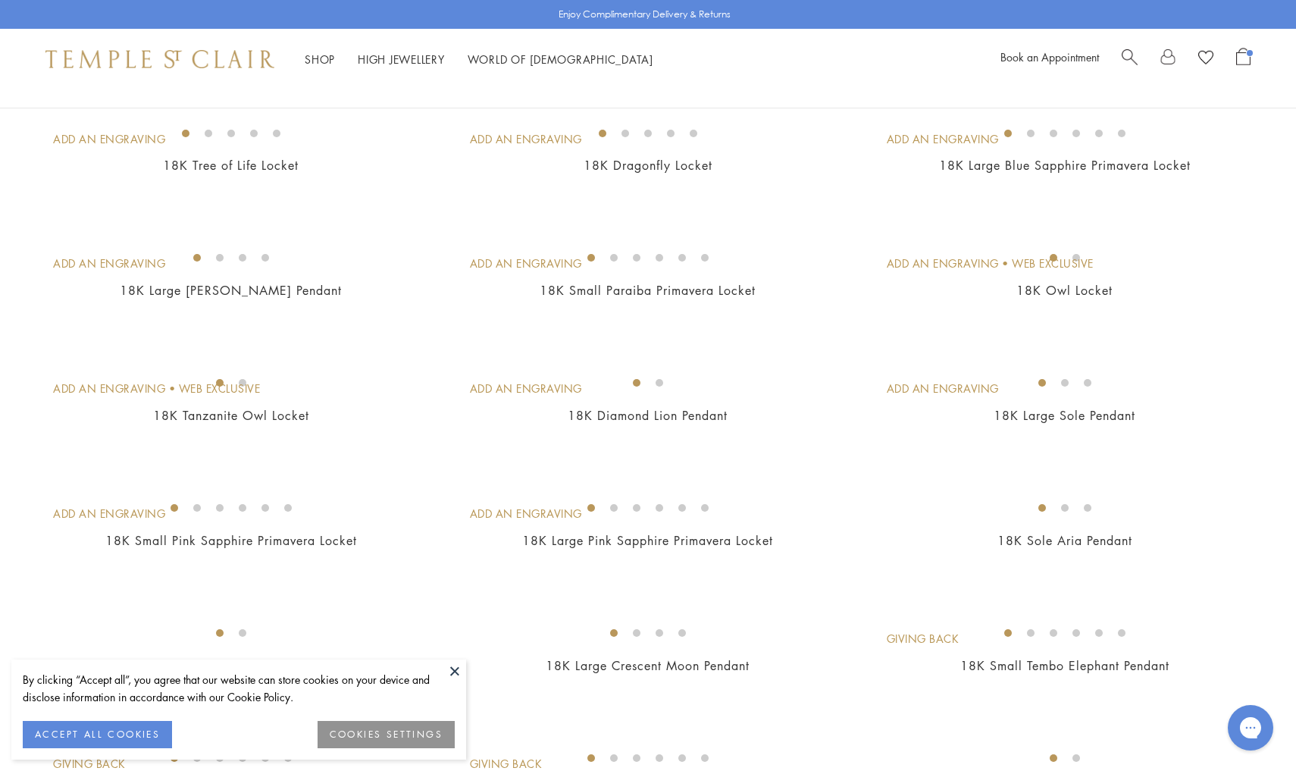
click at [0, 0] on img at bounding box center [0, 0] width 0 height 0
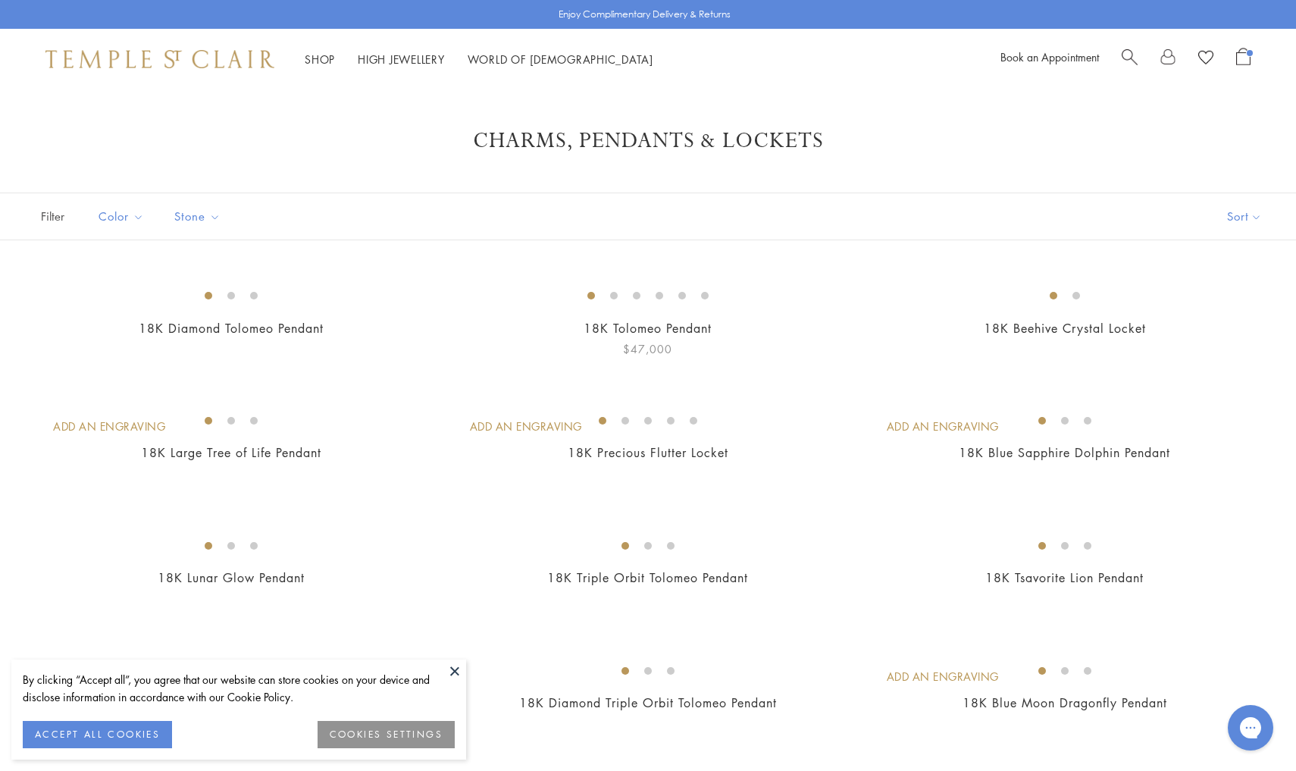
scroll to position [0, 0]
click at [0, 0] on img at bounding box center [0, 0] width 0 height 0
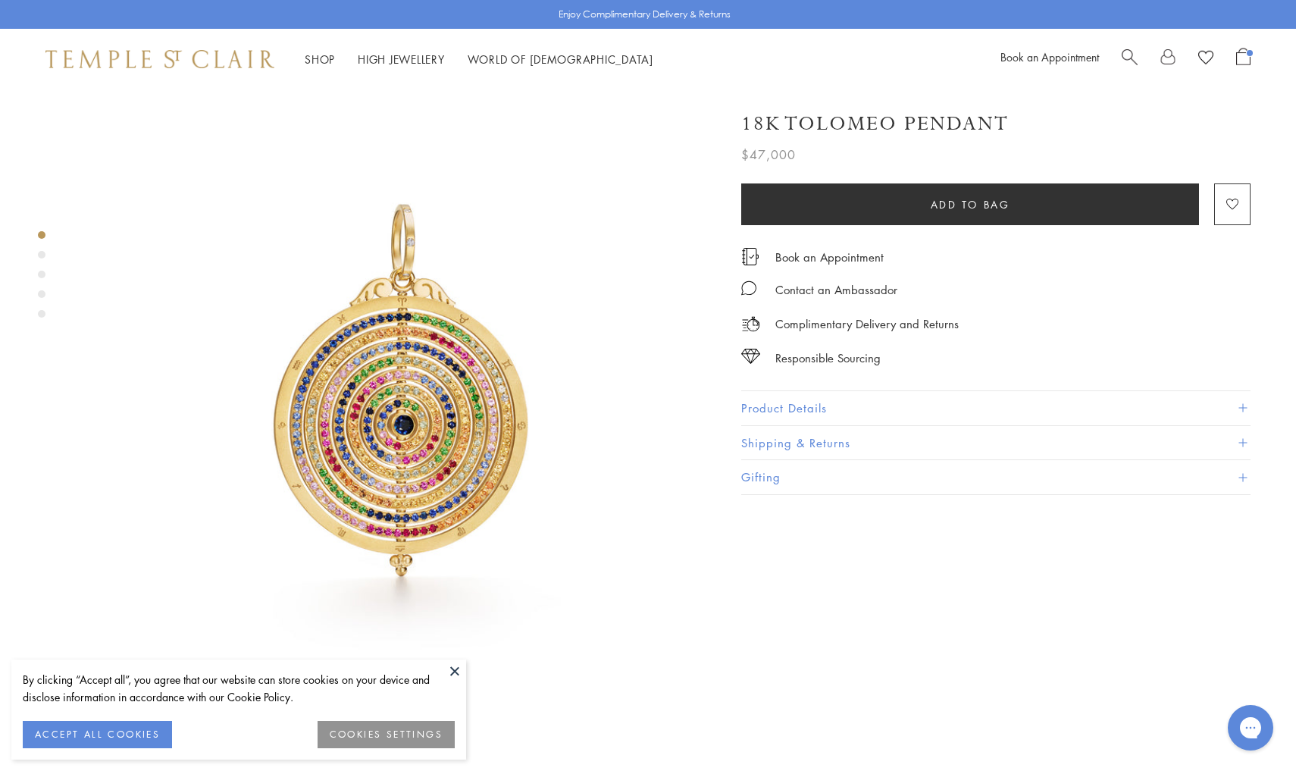
click at [785, 406] on button "Product Details" at bounding box center [995, 408] width 509 height 34
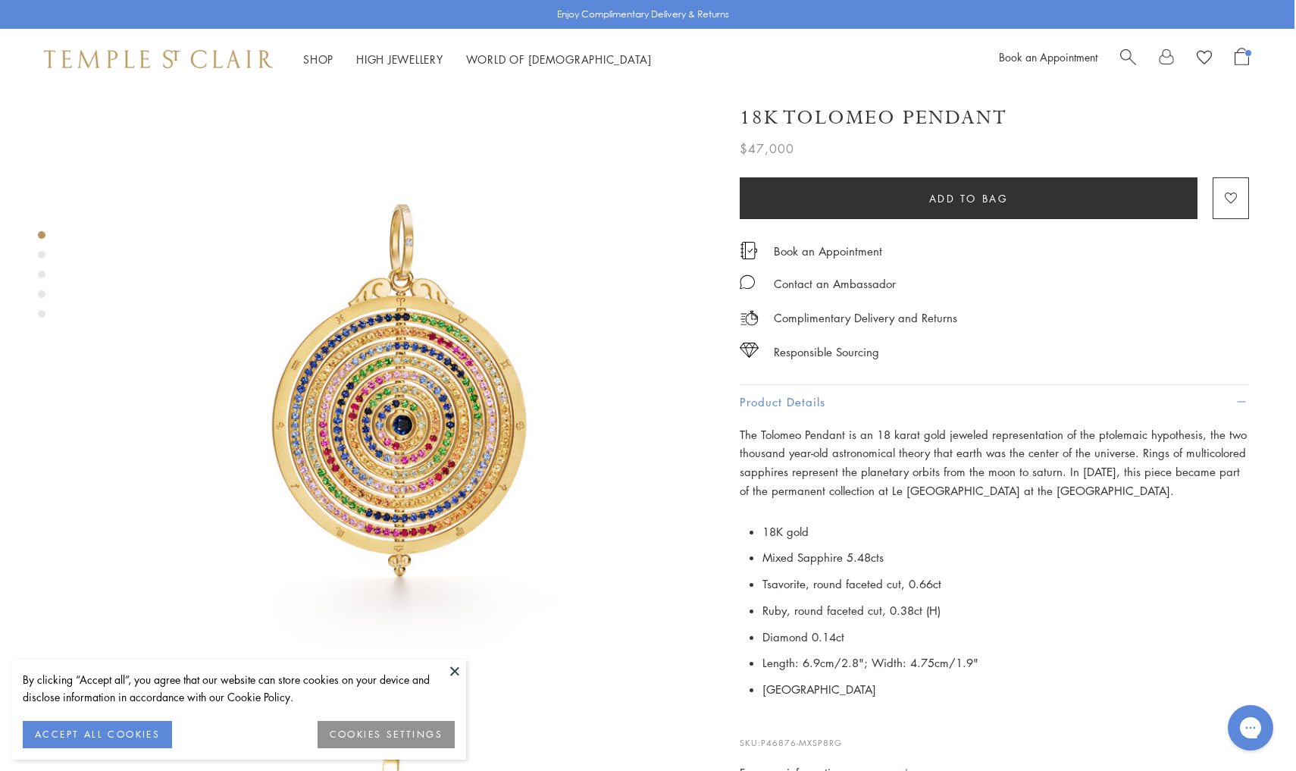
scroll to position [0, 2]
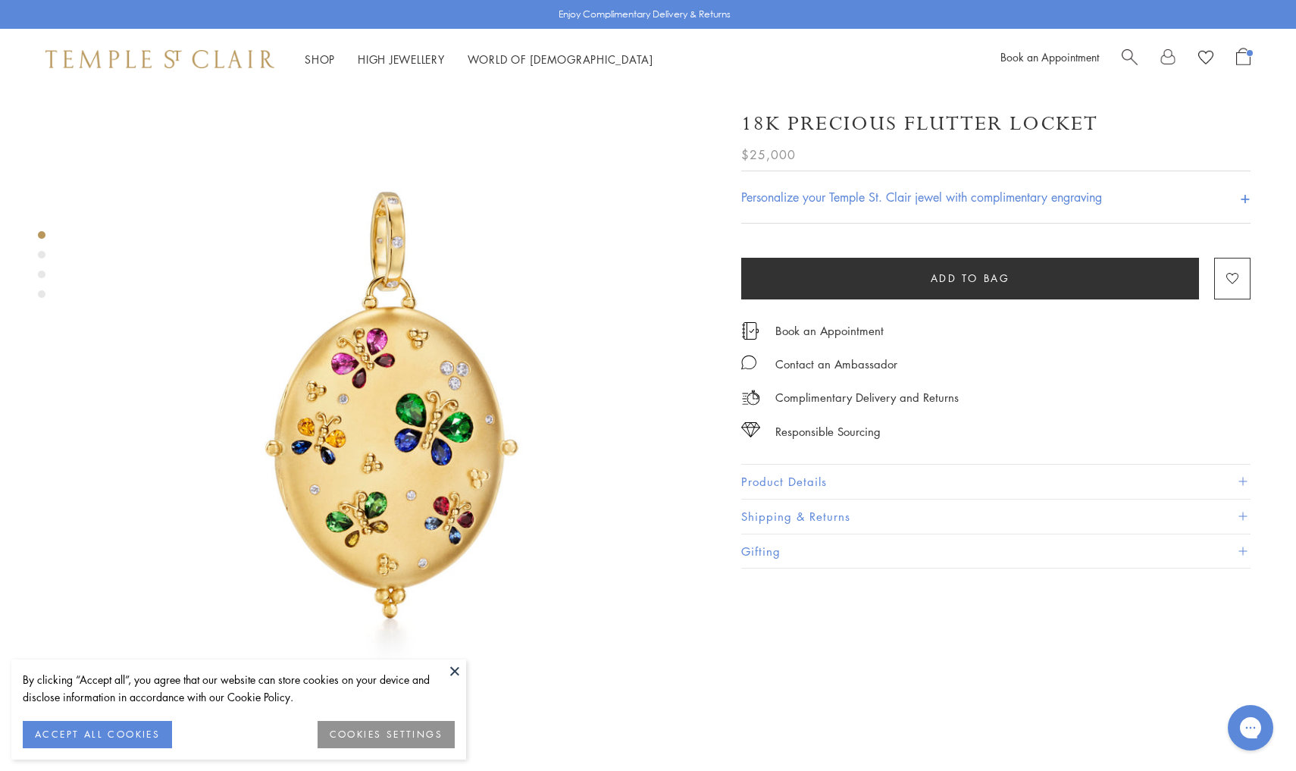
click at [877, 483] on button "Product Details" at bounding box center [995, 481] width 509 height 34
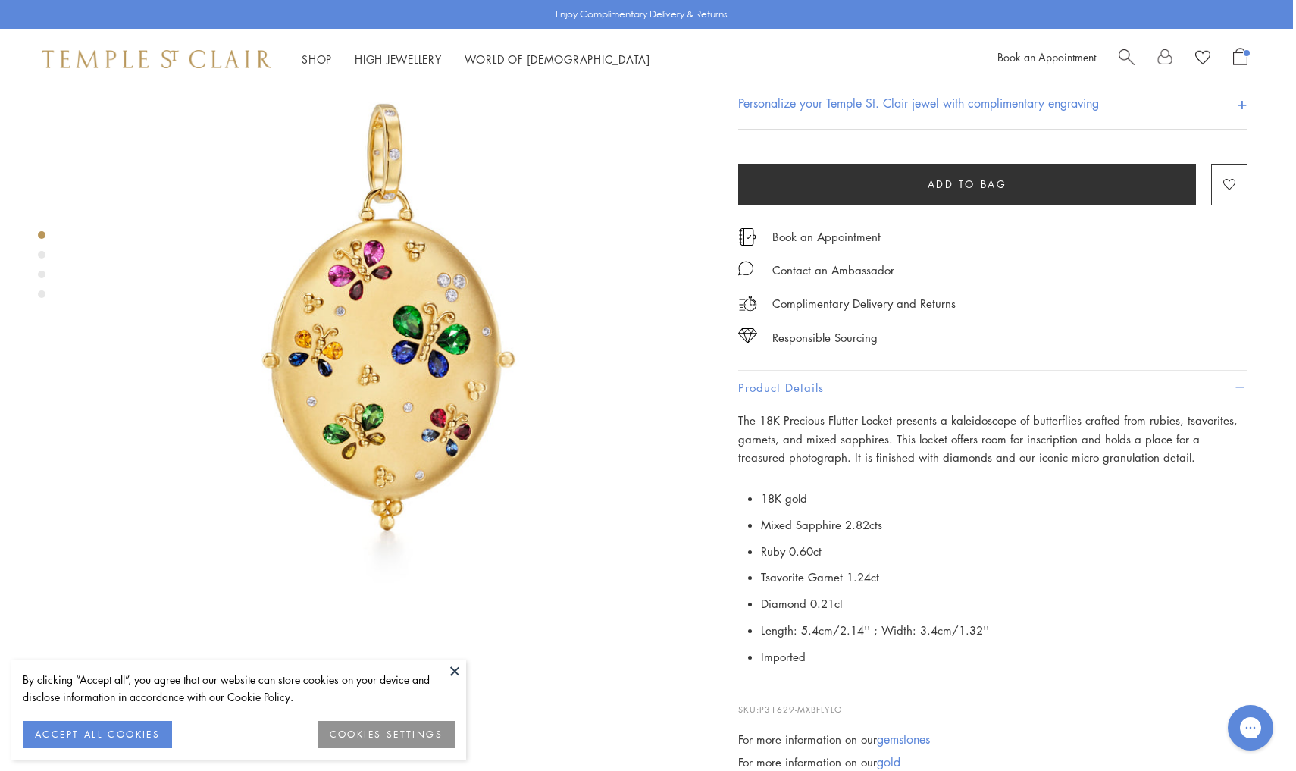
scroll to position [94, 3]
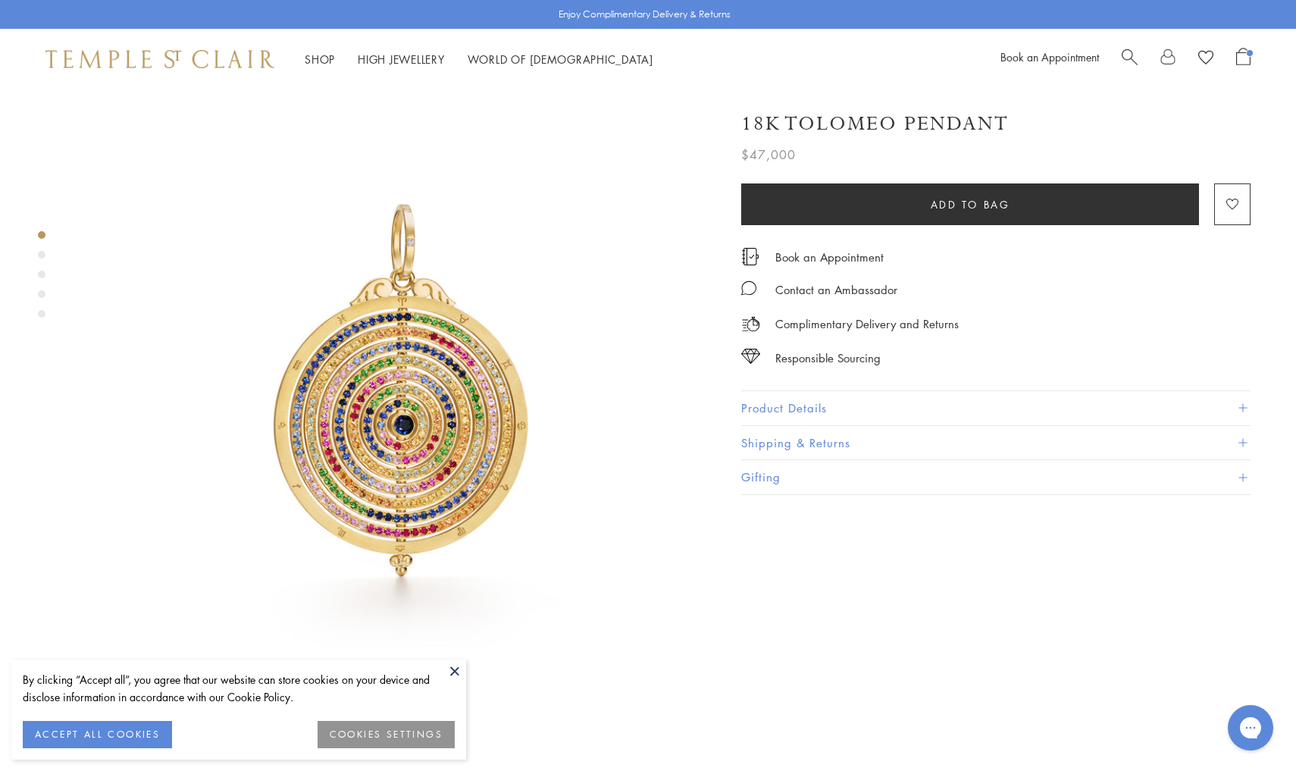
click at [893, 383] on div "18K Tolomeo Pendant $47,000 The Tolomeo Pendant is an 18 karat gold jeweled rep…" at bounding box center [995, 294] width 509 height 399
click at [888, 412] on button "Product Details" at bounding box center [995, 408] width 509 height 34
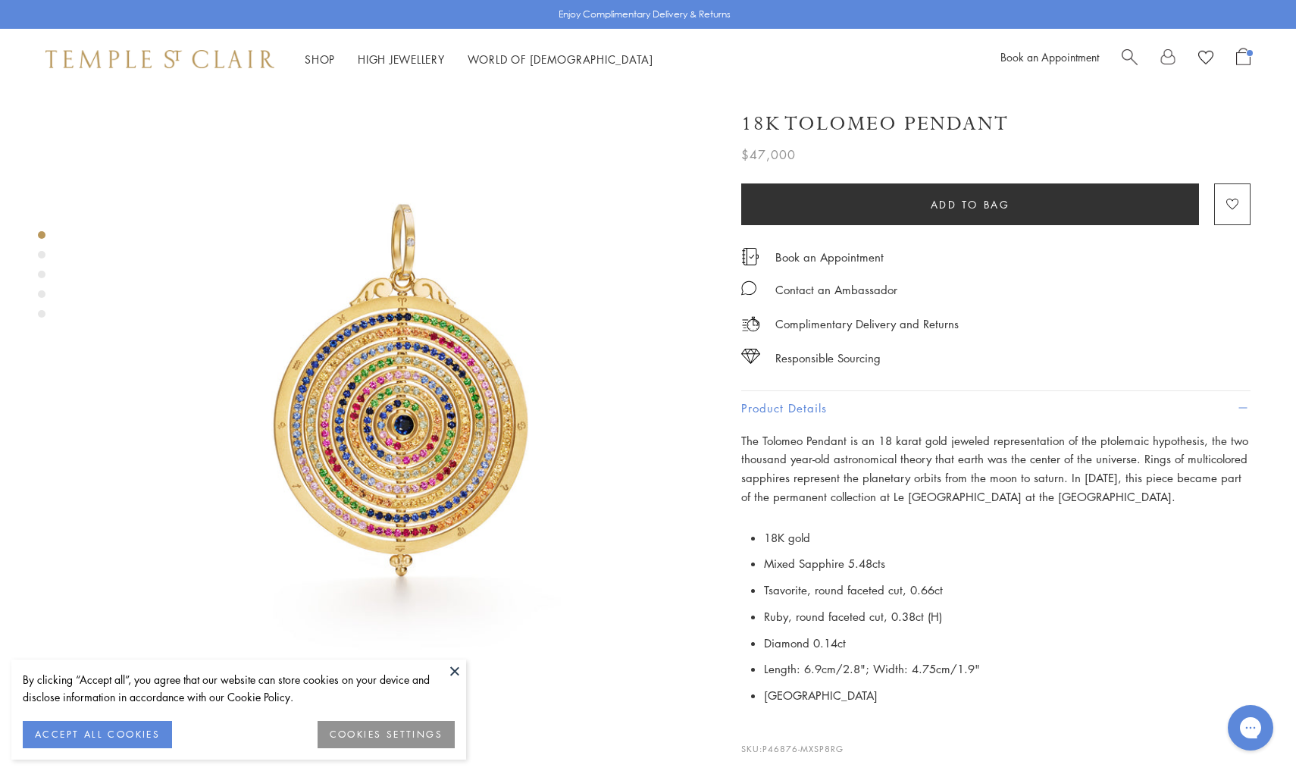
scroll to position [42, 0]
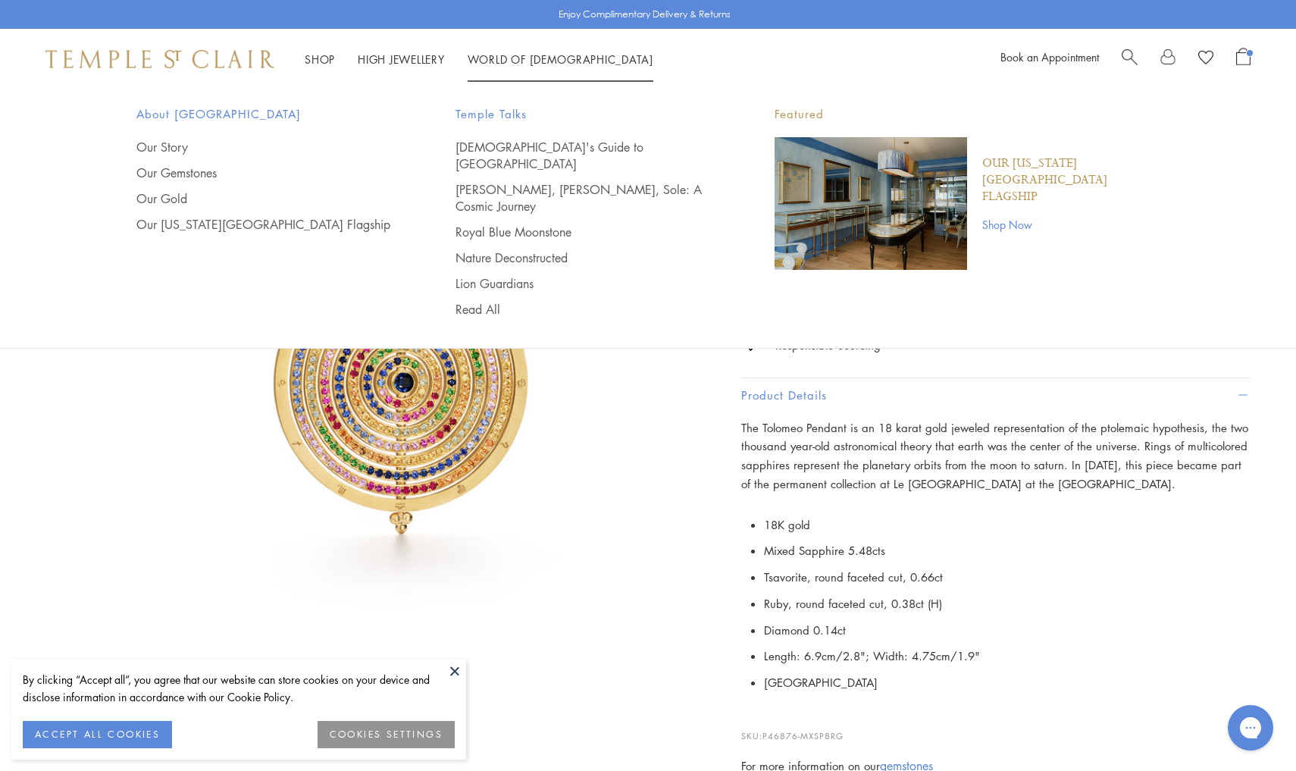
click at [918, 211] on img "Main navigation" at bounding box center [870, 203] width 192 height 133
